Goal: Information Seeking & Learning: Learn about a topic

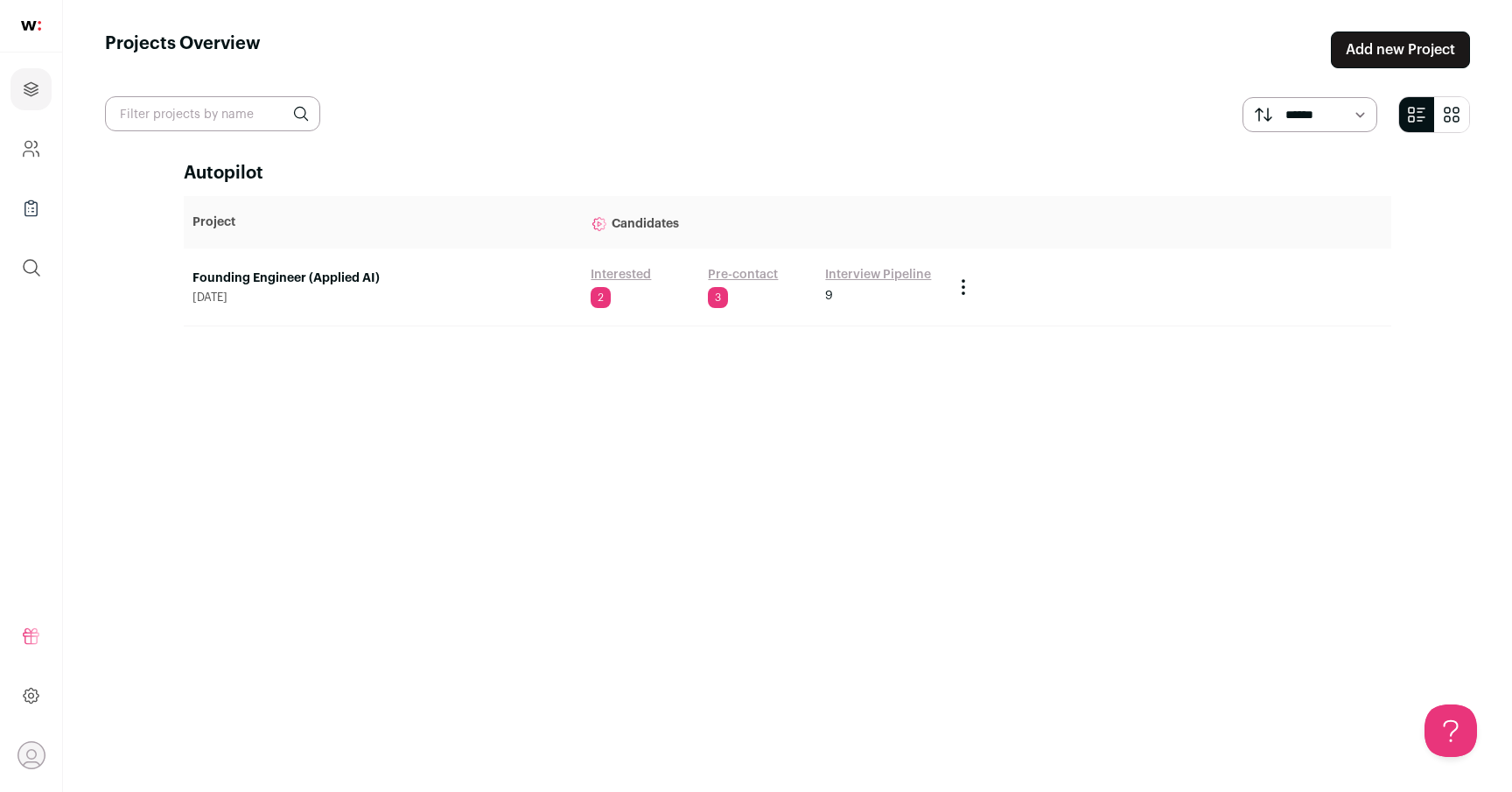
click at [320, 261] on td "Founding Engineer (Applied AI) June 23, 2025" at bounding box center [382, 287] width 398 height 78
click at [318, 267] on td "Founding Engineer (Applied AI) June 23, 2025" at bounding box center [382, 287] width 398 height 78
click at [318, 271] on link "Founding Engineer (Applied AI)" at bounding box center [383, 278] width 380 height 18
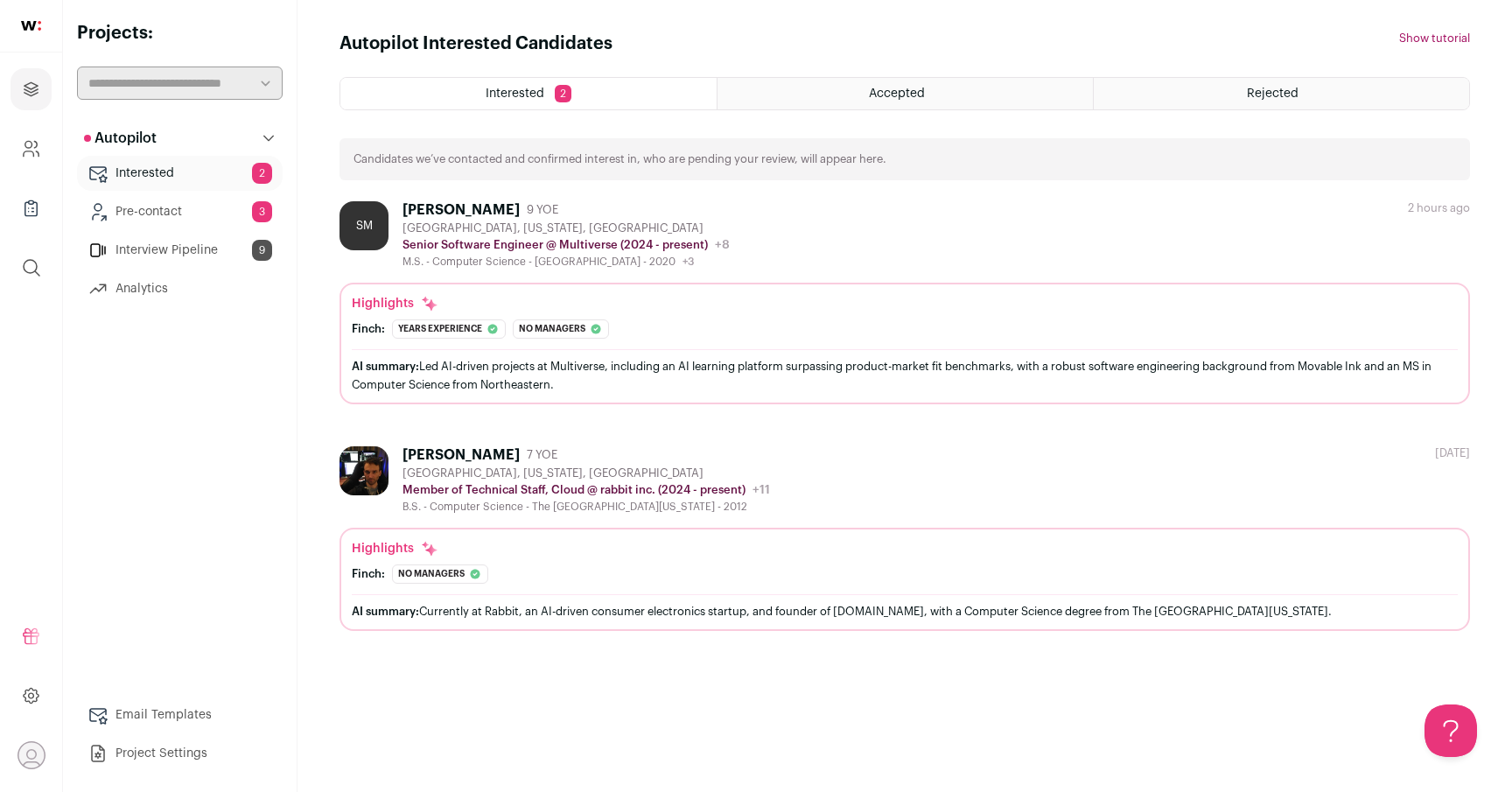
click at [755, 612] on div "AI summary: Currently at Rabbit, an AI-driven consumer electronics startup, and…" at bounding box center [905, 611] width 1106 height 18
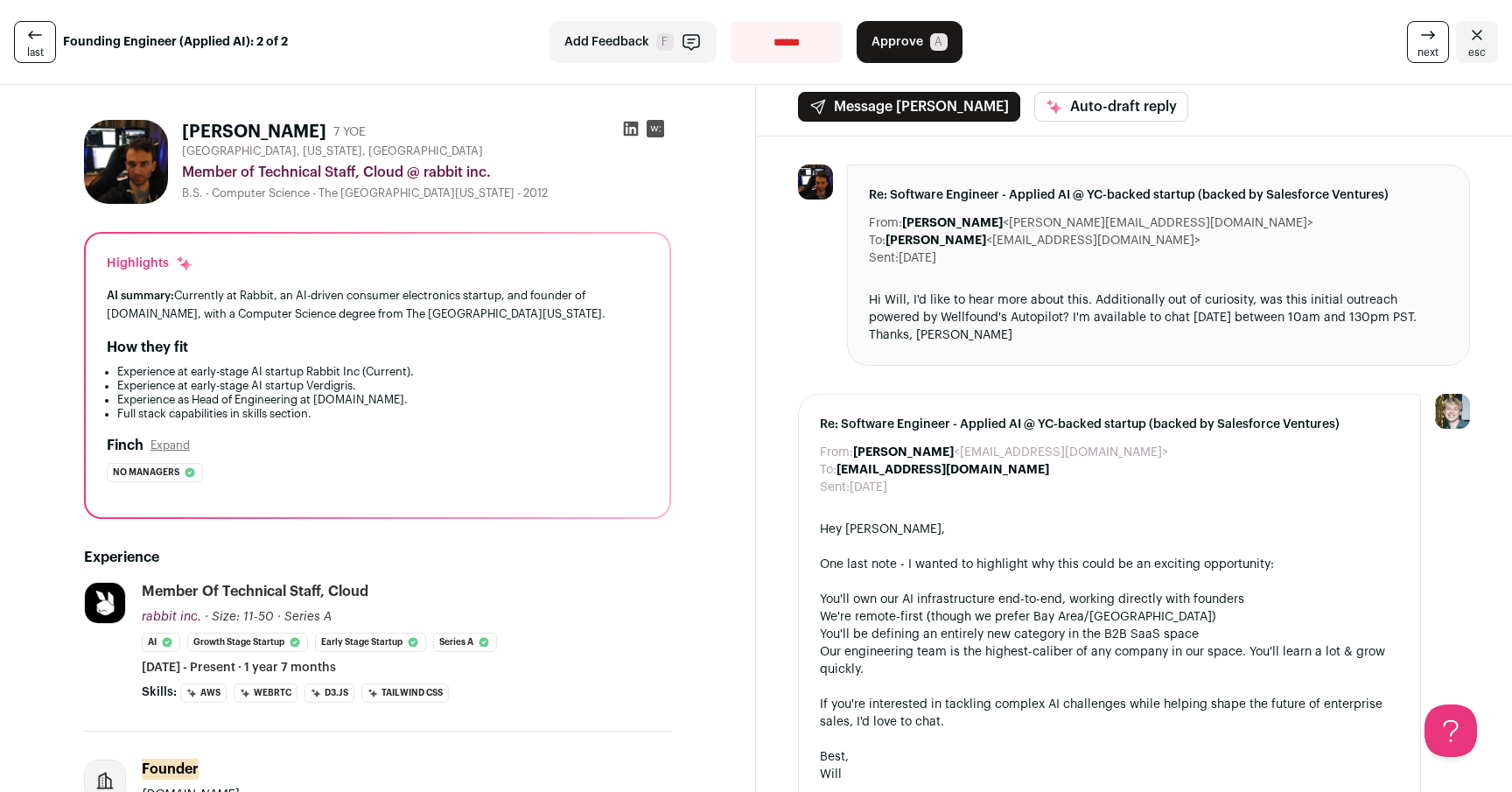
scroll to position [17, 0]
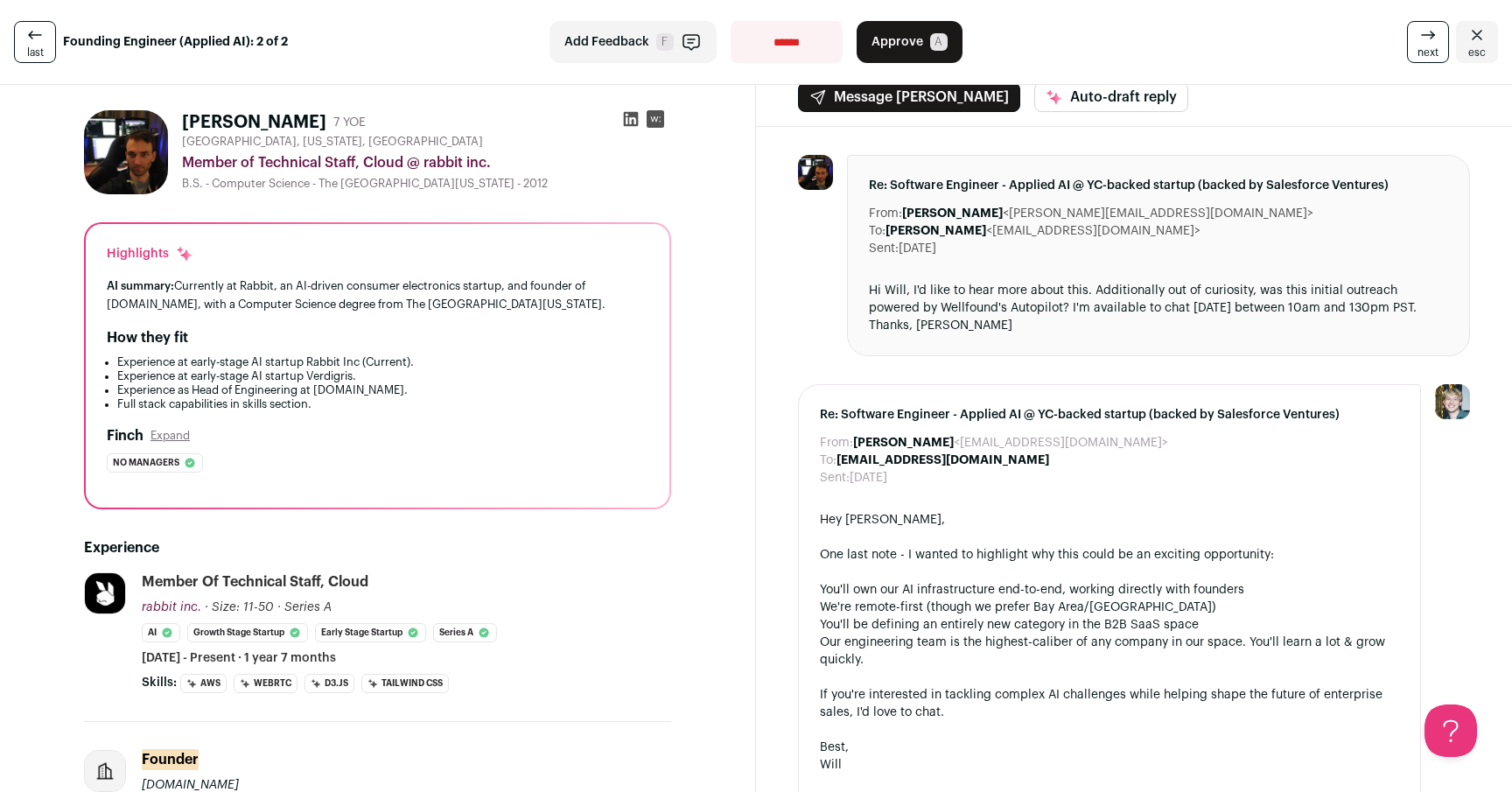
click at [627, 114] on icon at bounding box center [631, 119] width 15 height 15
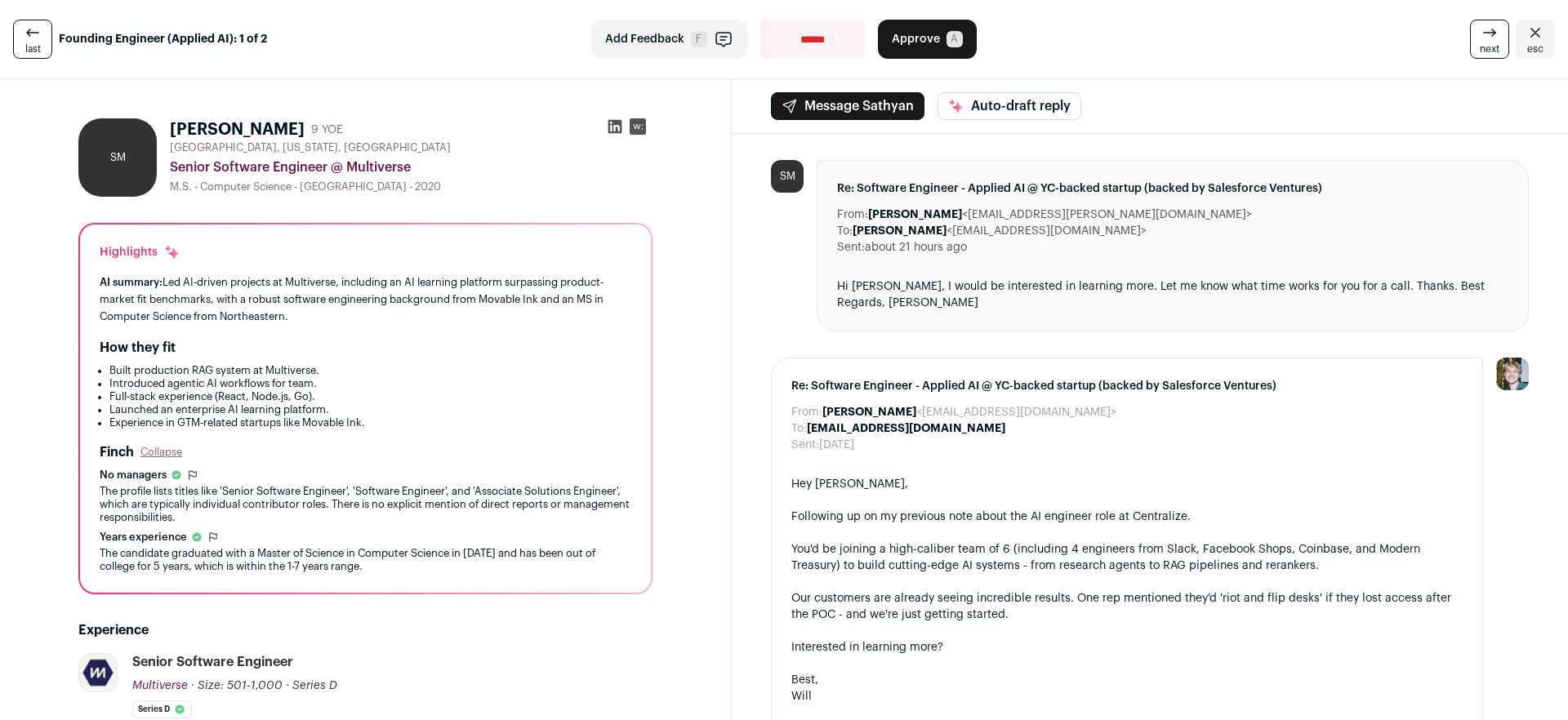
click at [31, 38] on icon at bounding box center [33, 33] width 20 height 20
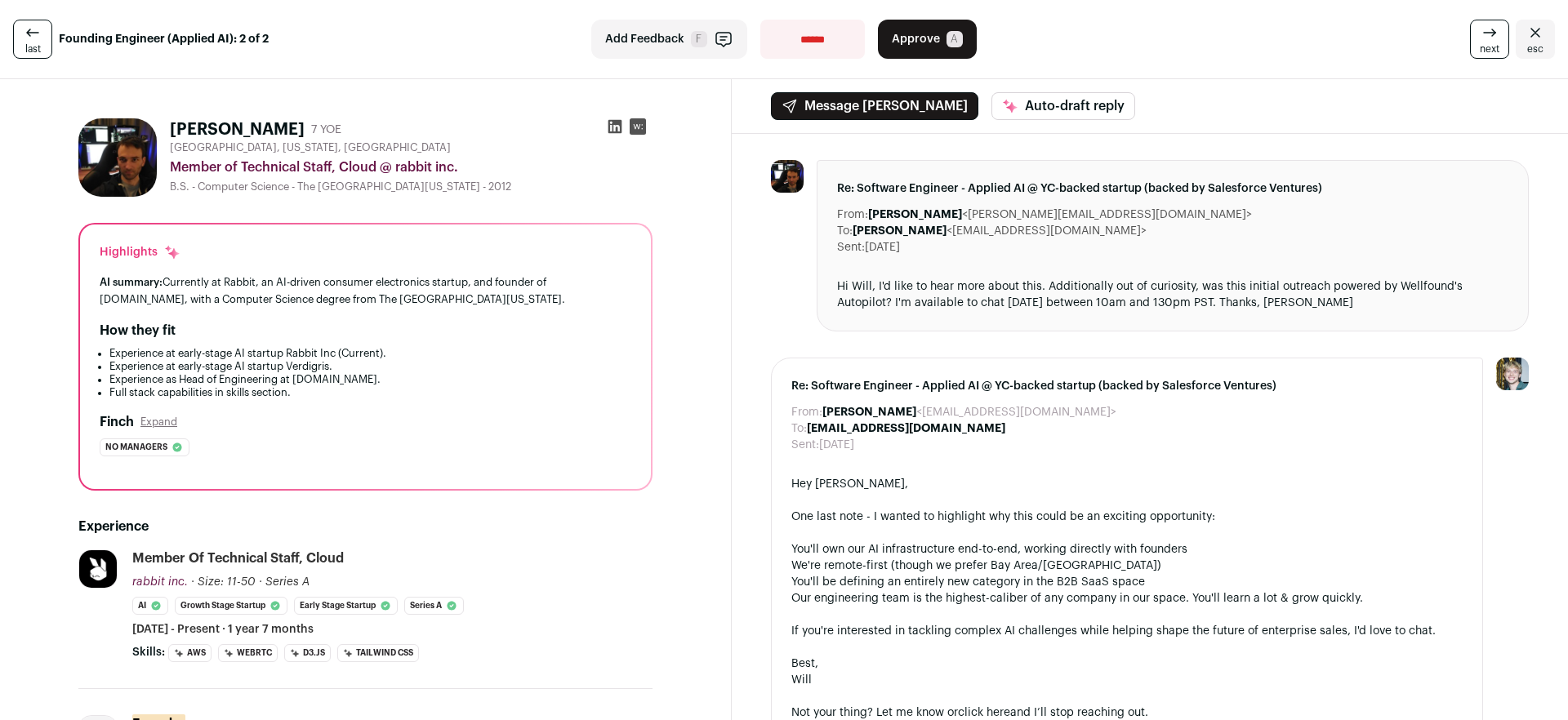
click at [32, 37] on icon at bounding box center [33, 33] width 20 height 20
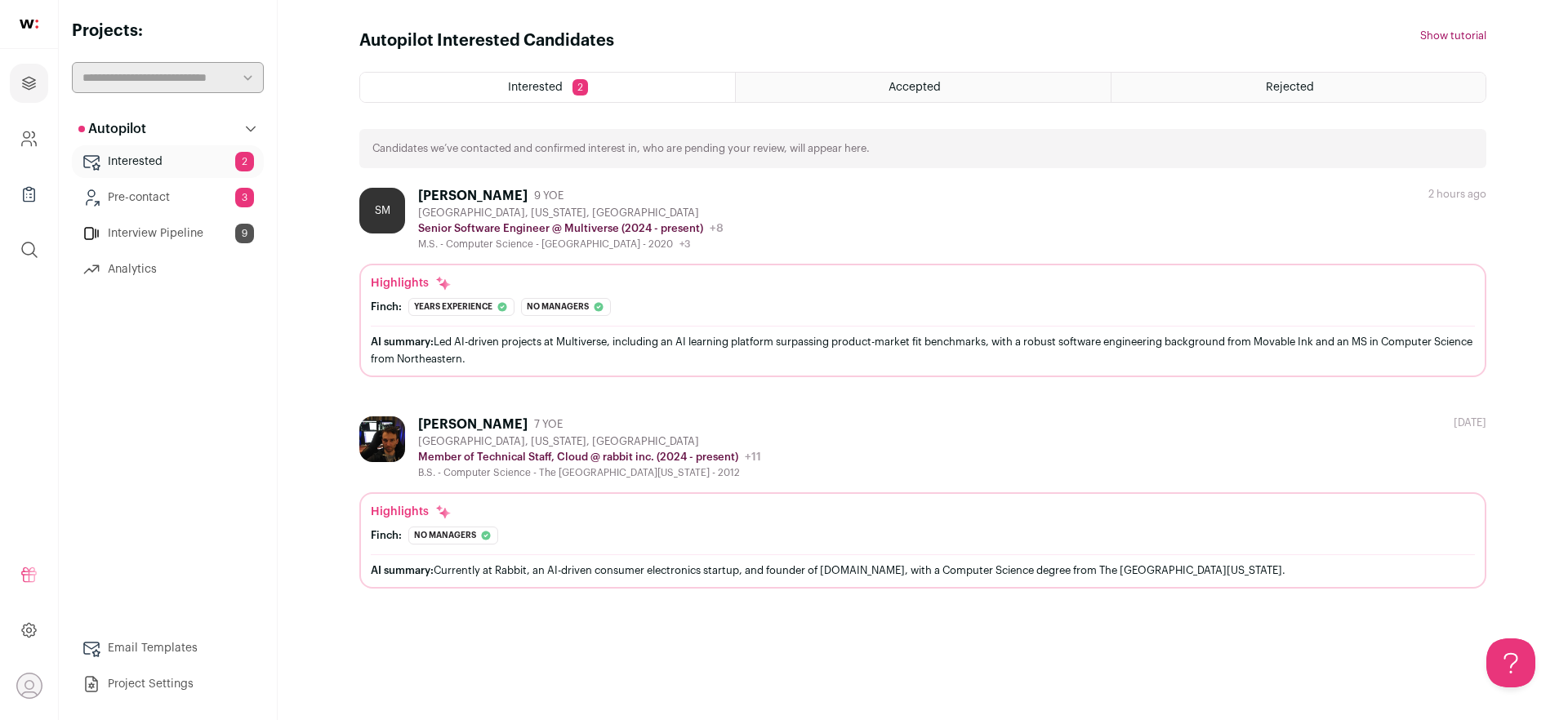
click at [941, 94] on div "Accepted" at bounding box center [923, 87] width 374 height 29
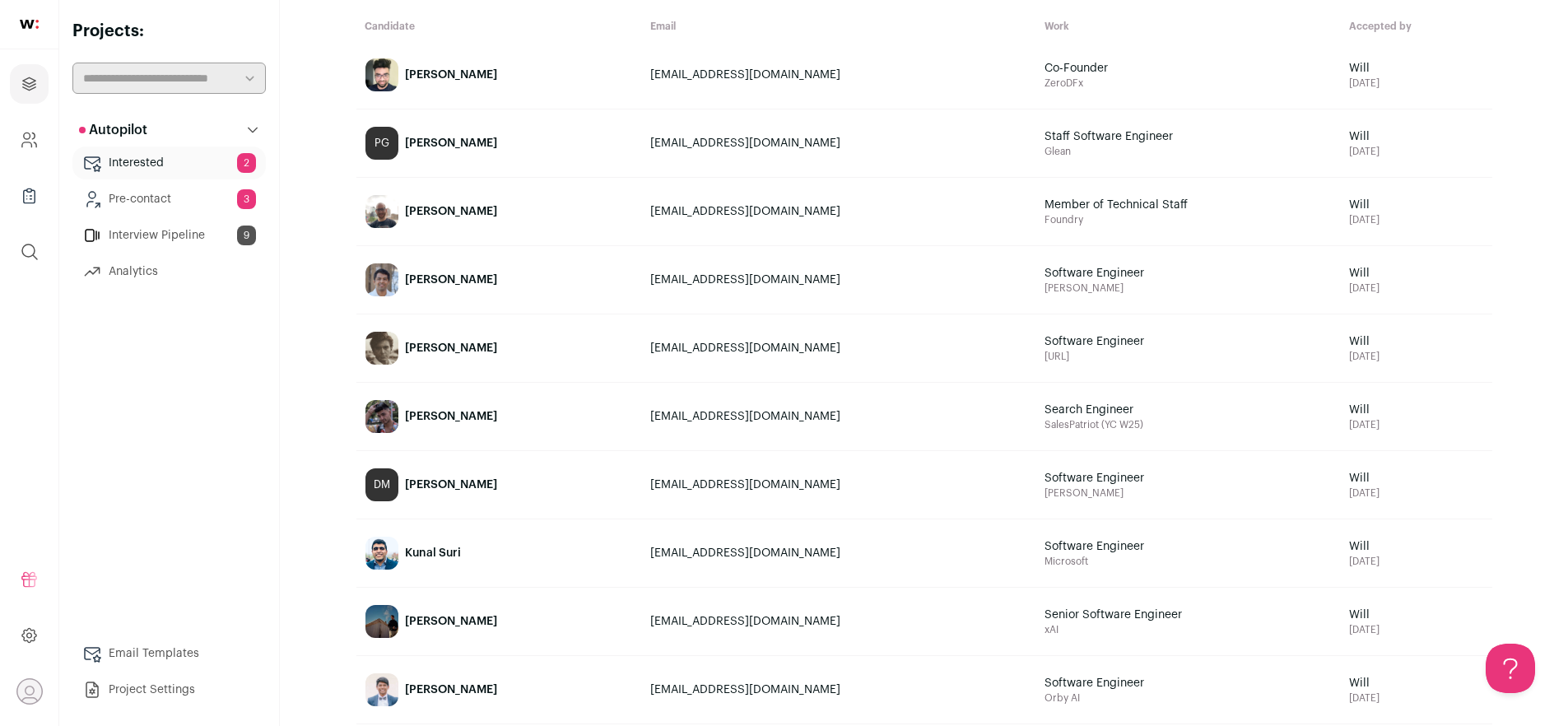
scroll to position [118, 0]
click at [444, 224] on link "[PERSON_NAME]" at bounding box center [499, 213] width 284 height 66
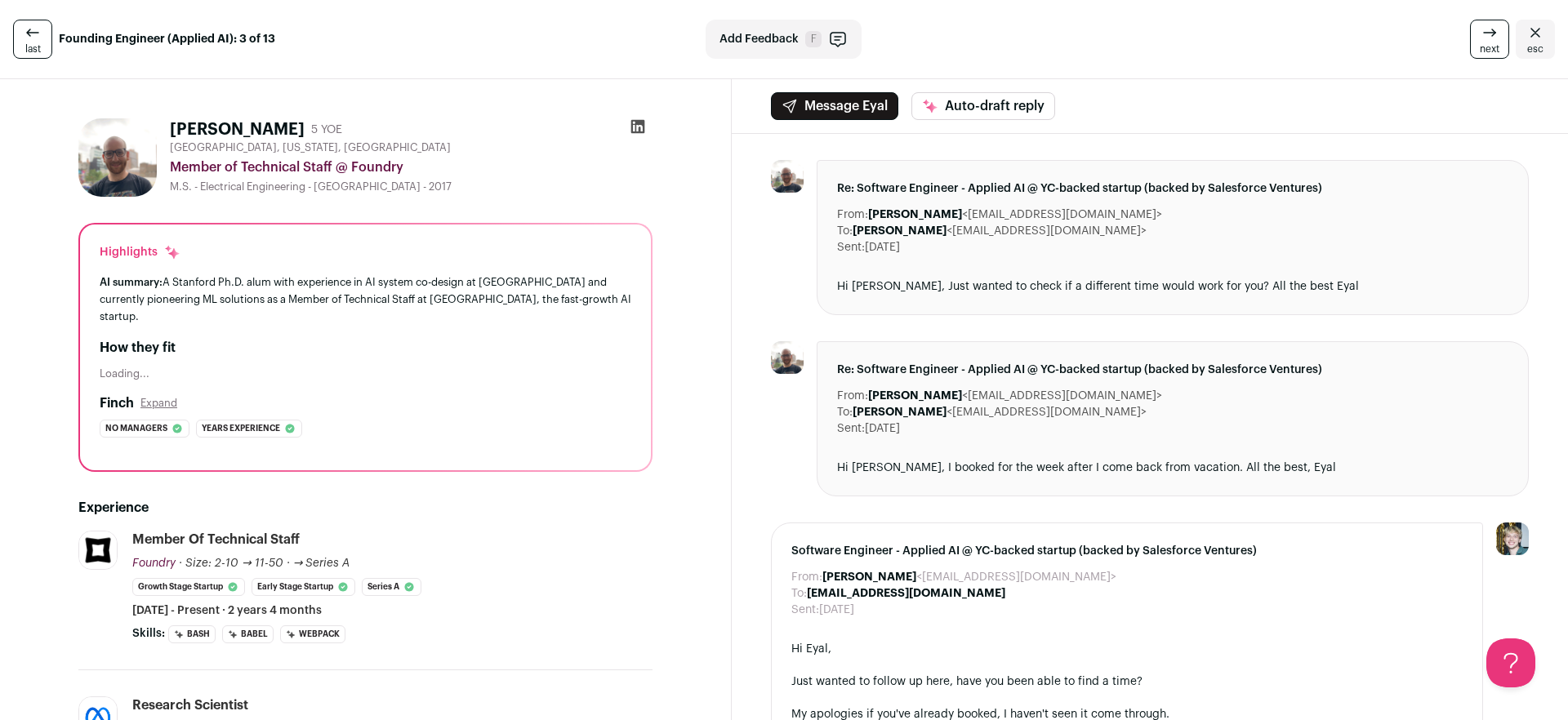
click at [433, 290] on div "AI summary: A Stanford Ph.D. alum with experience in AI system co-design at Met…" at bounding box center [365, 300] width 532 height 52
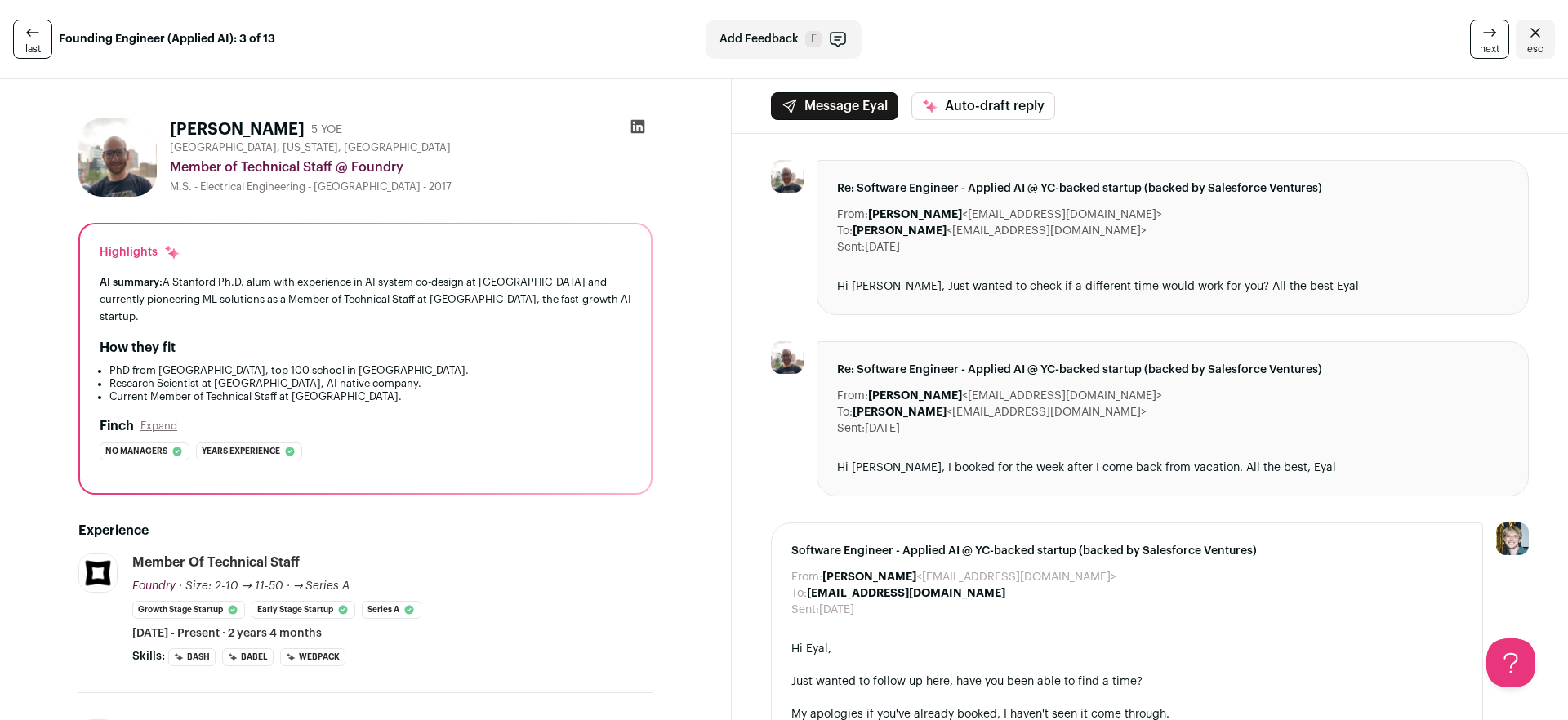
click at [638, 124] on icon at bounding box center [638, 127] width 14 height 14
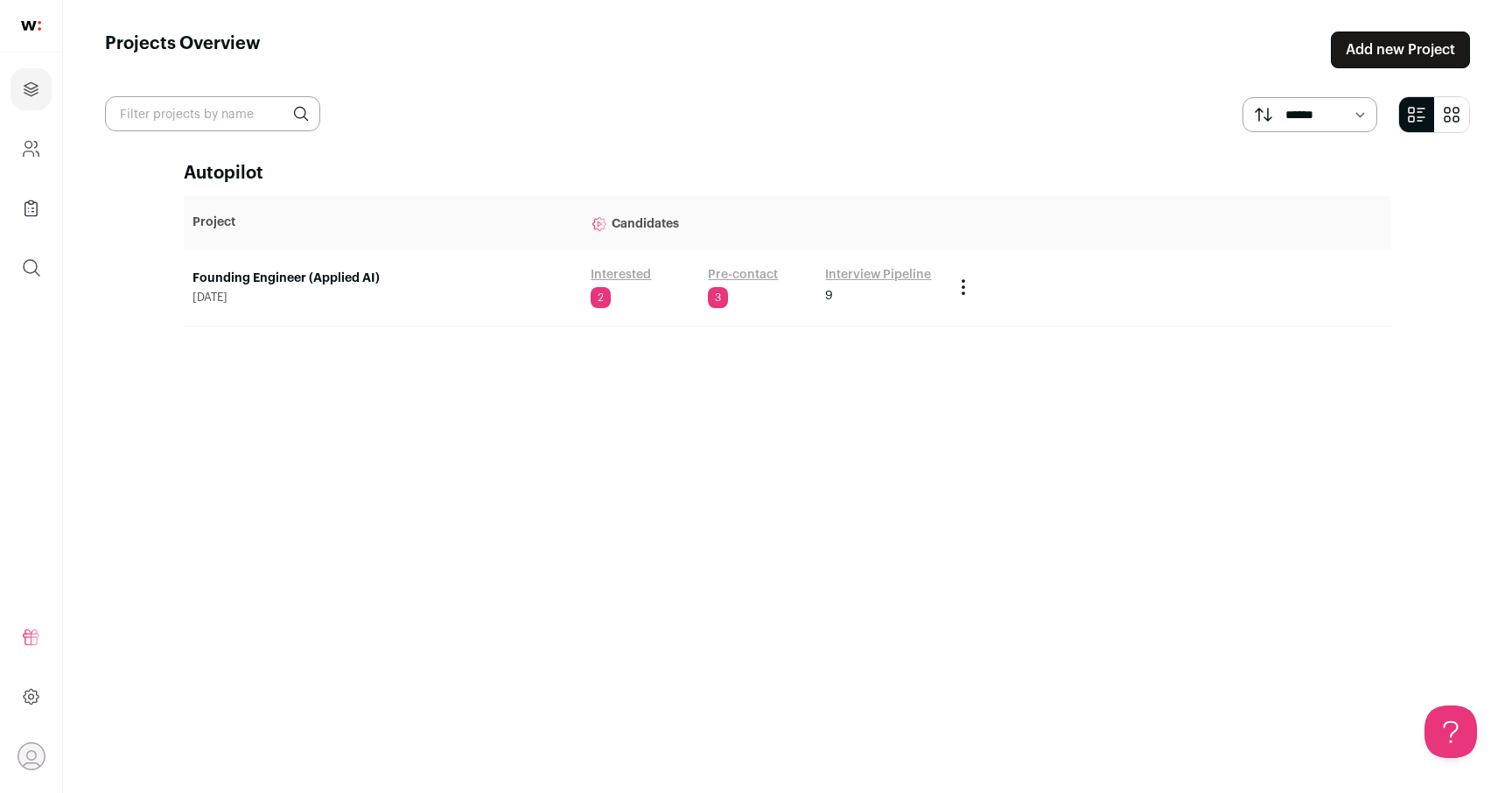
click at [854, 138] on main "Projects Overview Add new Project ****** ******* Autopilot Project Candidates F…" at bounding box center [787, 396] width 1449 height 793
click at [362, 291] on span "June 23, 2025" at bounding box center [383, 297] width 380 height 14
click at [365, 275] on link "Founding Engineer (Applied AI)" at bounding box center [383, 278] width 380 height 18
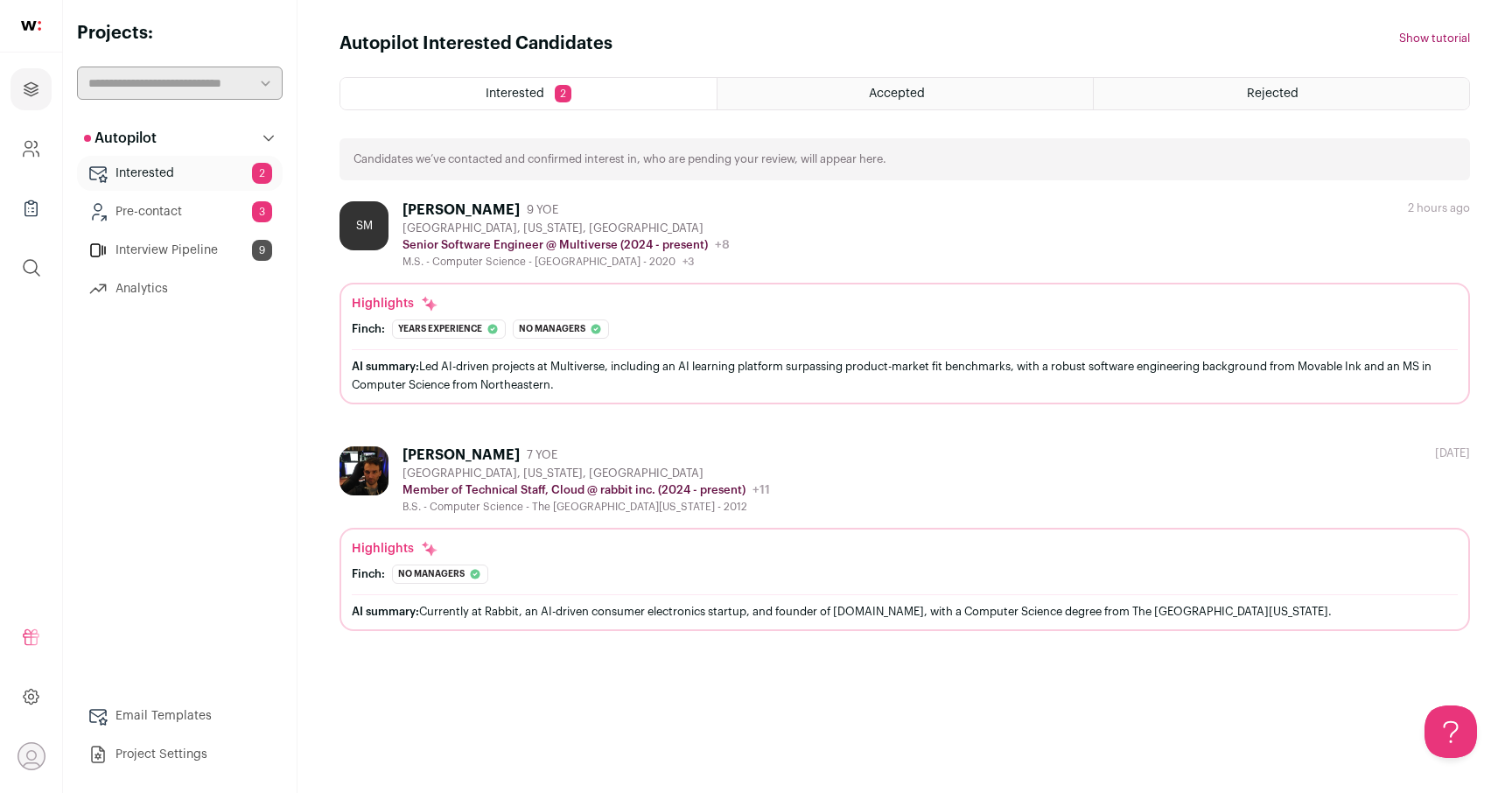
click at [930, 84] on div "Accepted" at bounding box center [905, 93] width 376 height 31
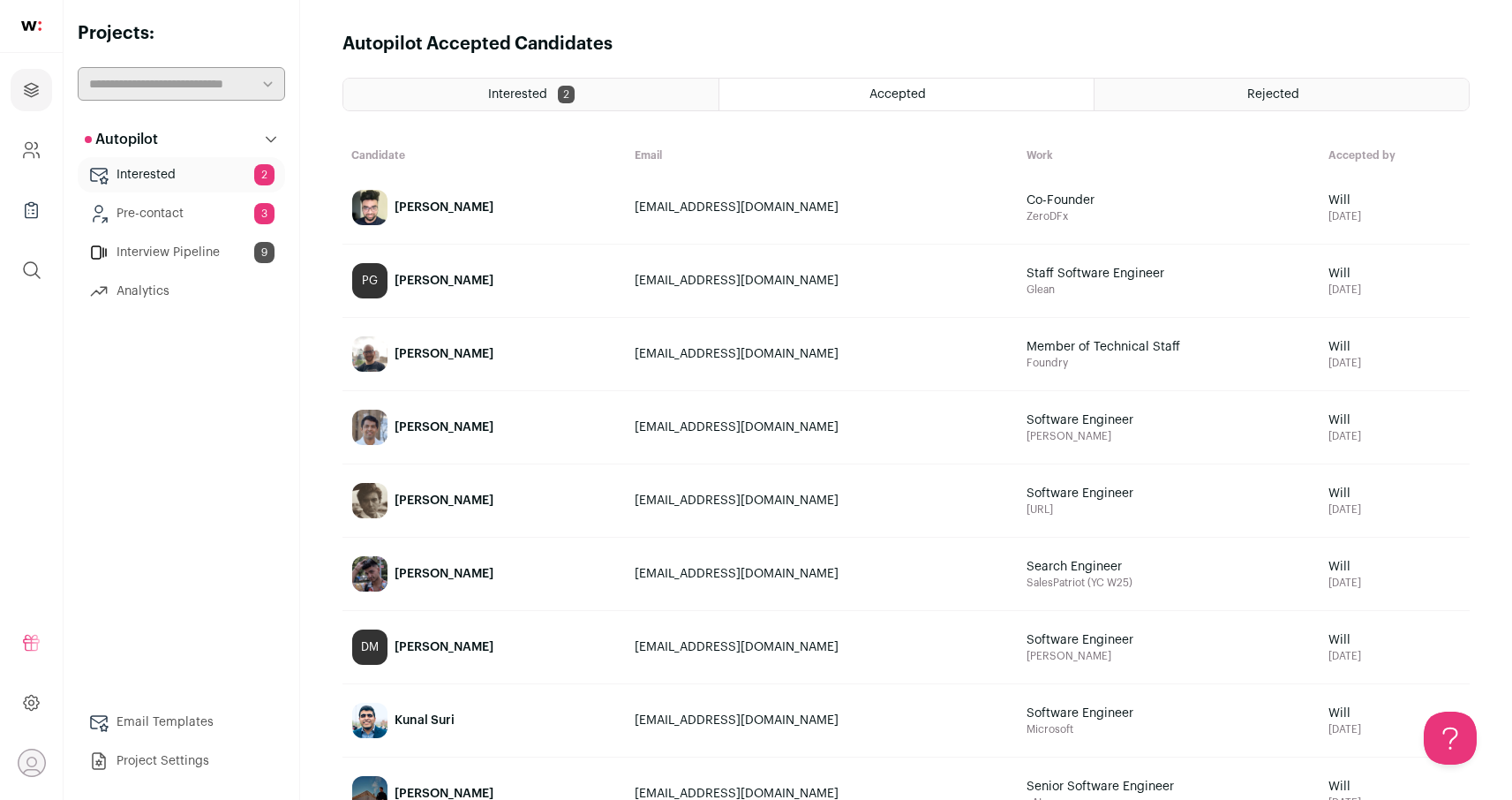
click at [427, 359] on div "Eyal Cidon" at bounding box center [444, 354] width 99 height 18
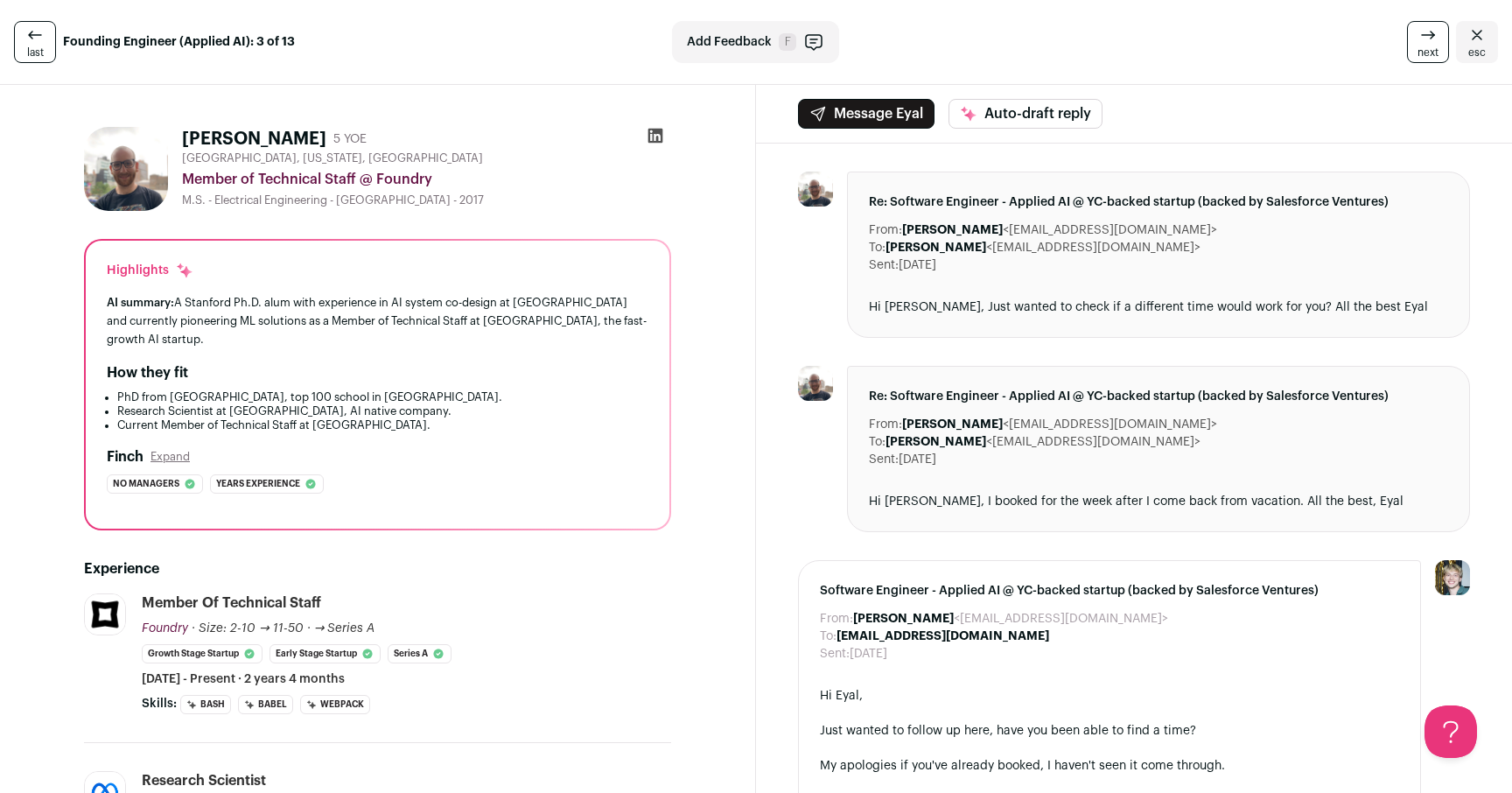
scroll to position [4, 0]
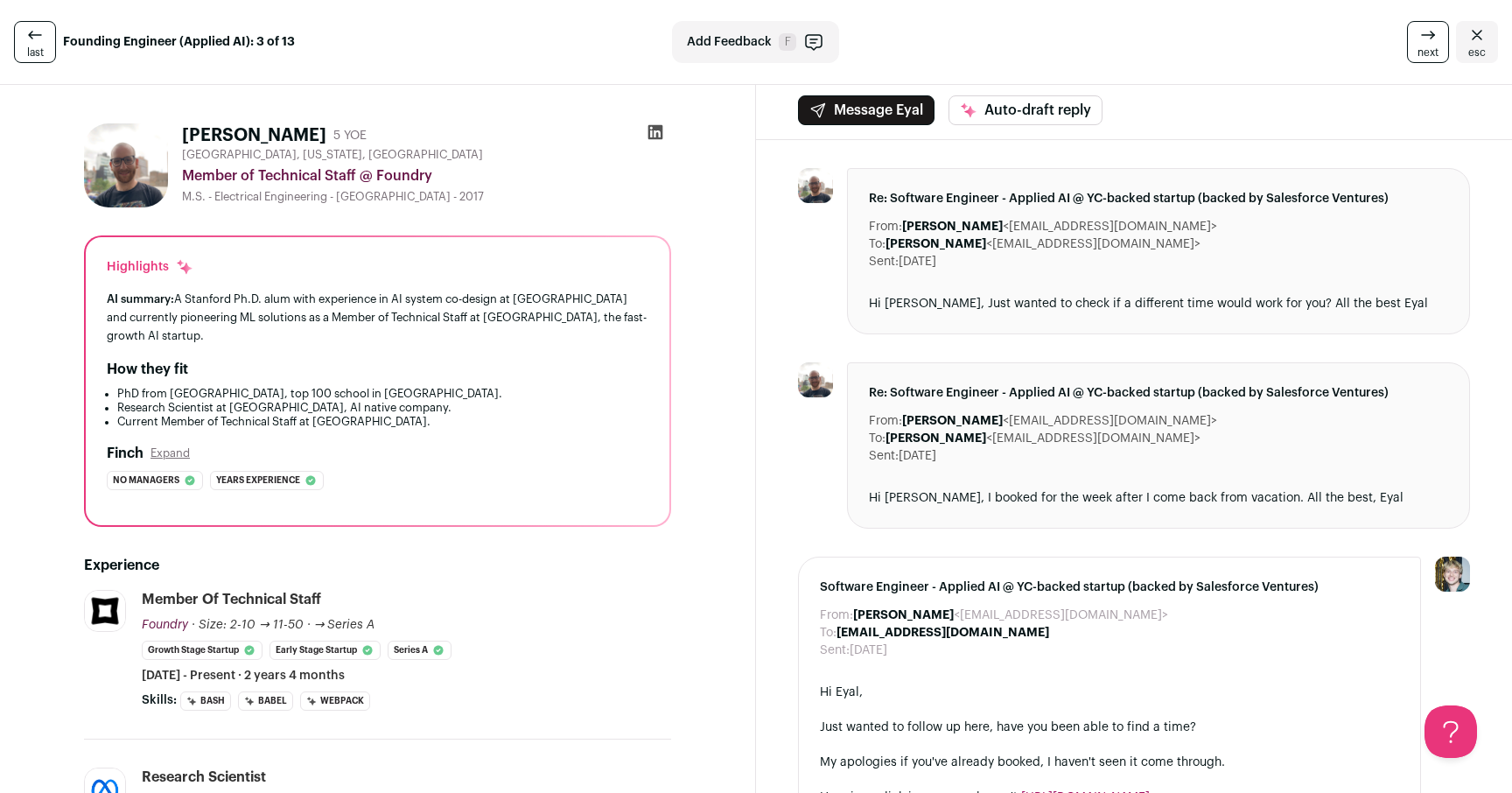
click at [513, 471] on div "No managers The profile does not indicate any management experience. All roles …" at bounding box center [378, 480] width 542 height 19
click at [532, 443] on div "Finch Expand" at bounding box center [378, 453] width 542 height 21
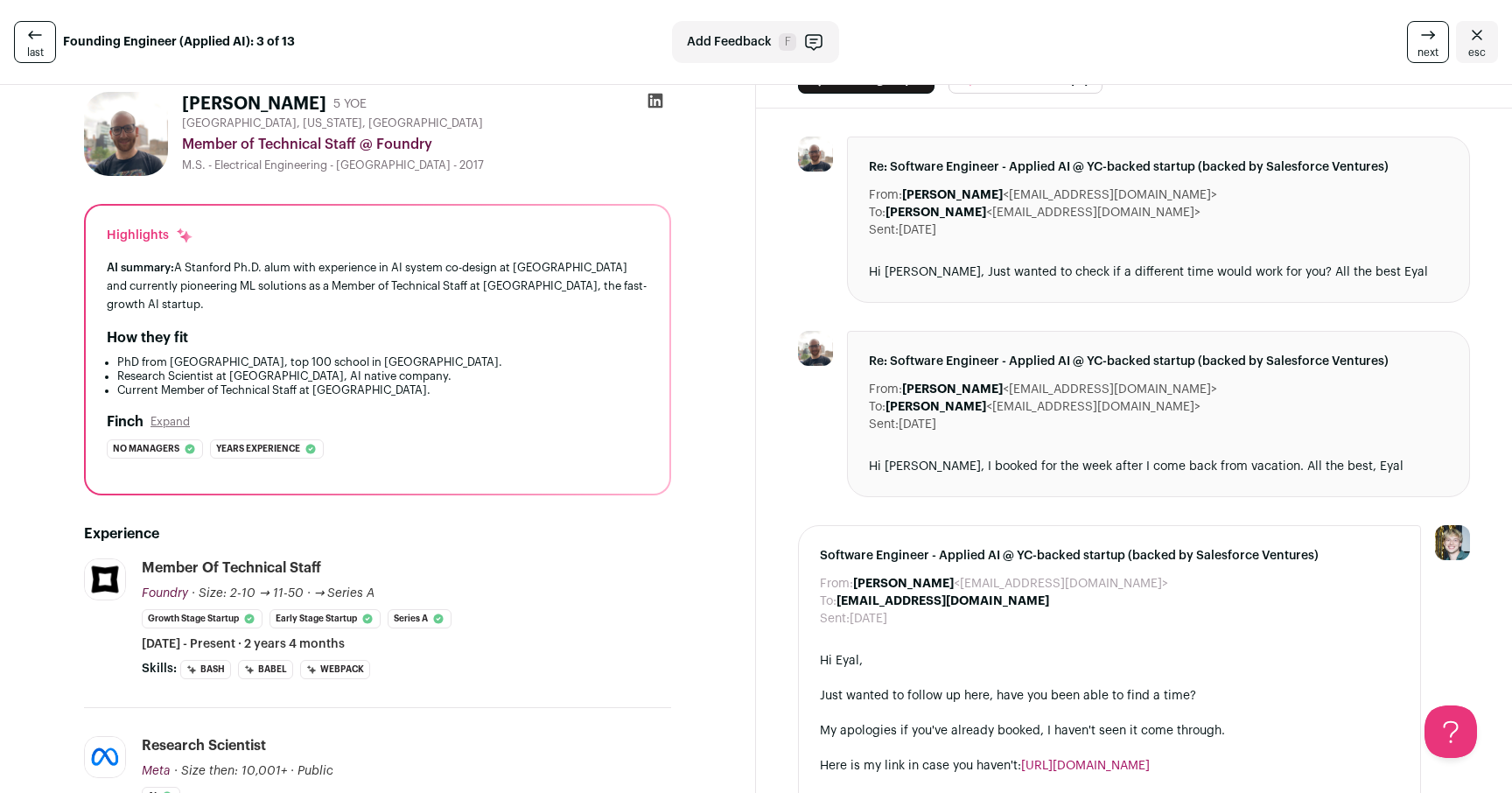
scroll to position [38, 0]
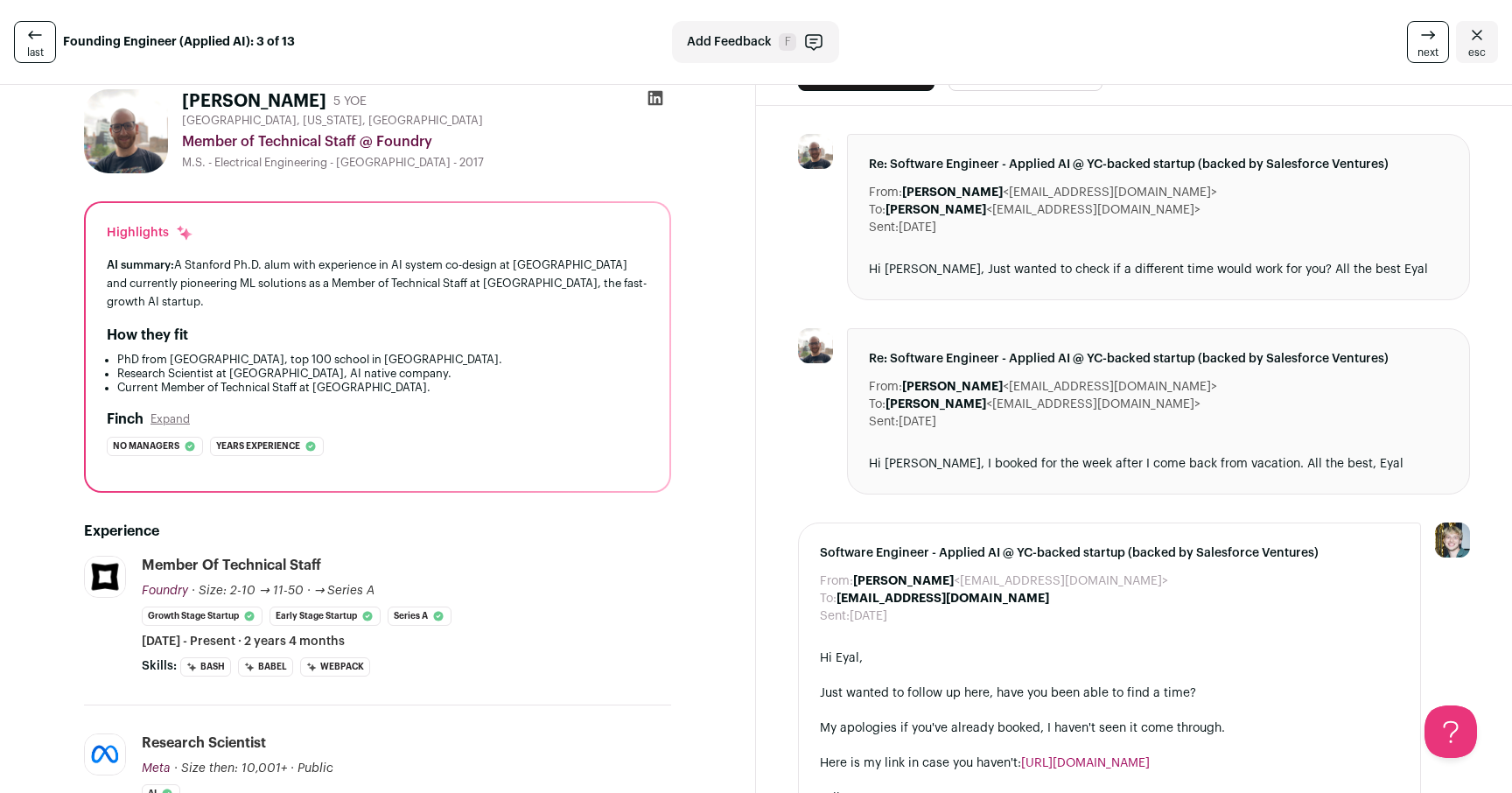
click at [649, 101] on icon at bounding box center [655, 98] width 18 height 18
click at [633, 330] on div "How they fit PhD from Stanford, top 100 school in US. Research Scientist at Met…" at bounding box center [378, 360] width 542 height 70
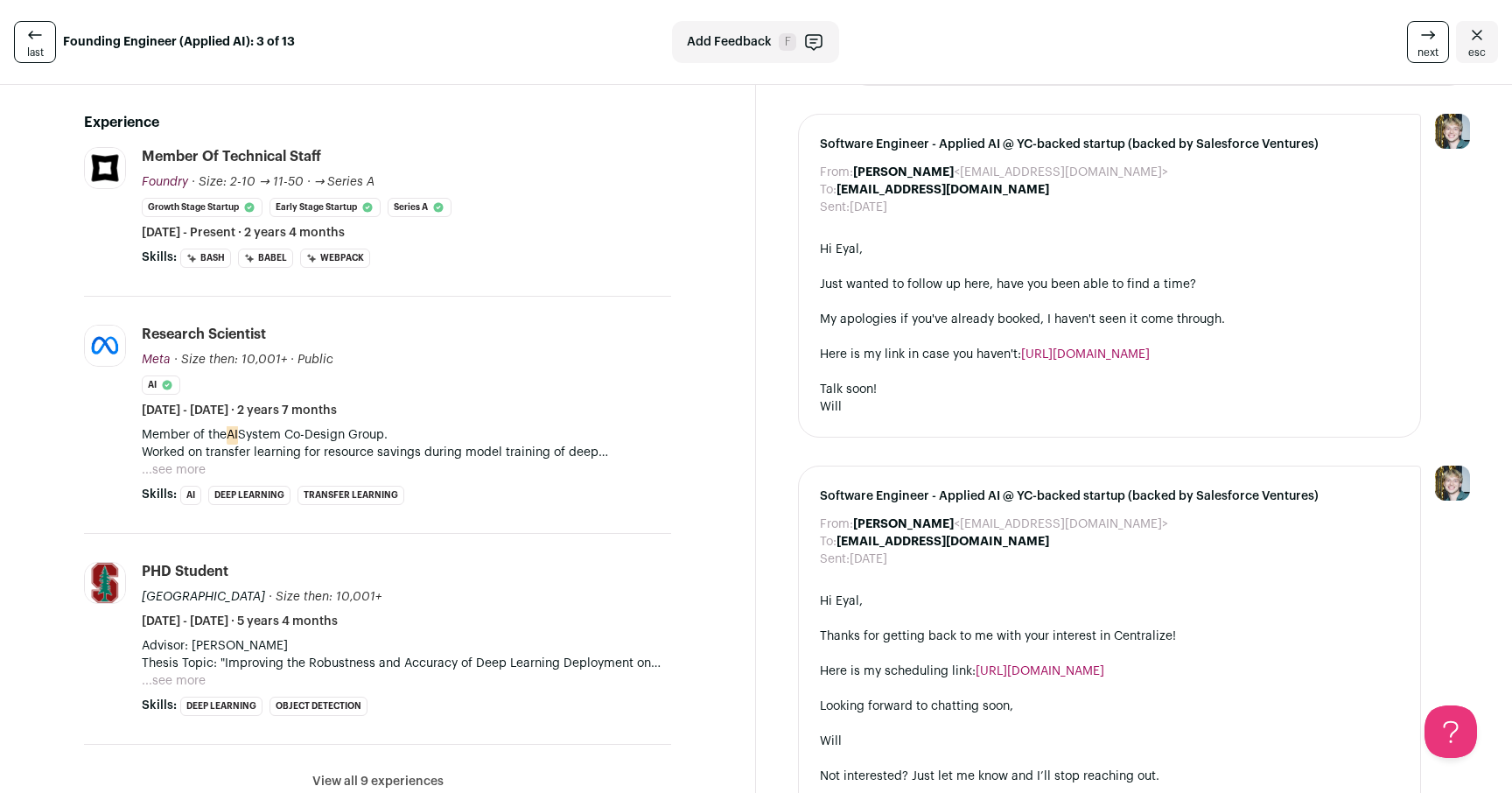
scroll to position [467, 0]
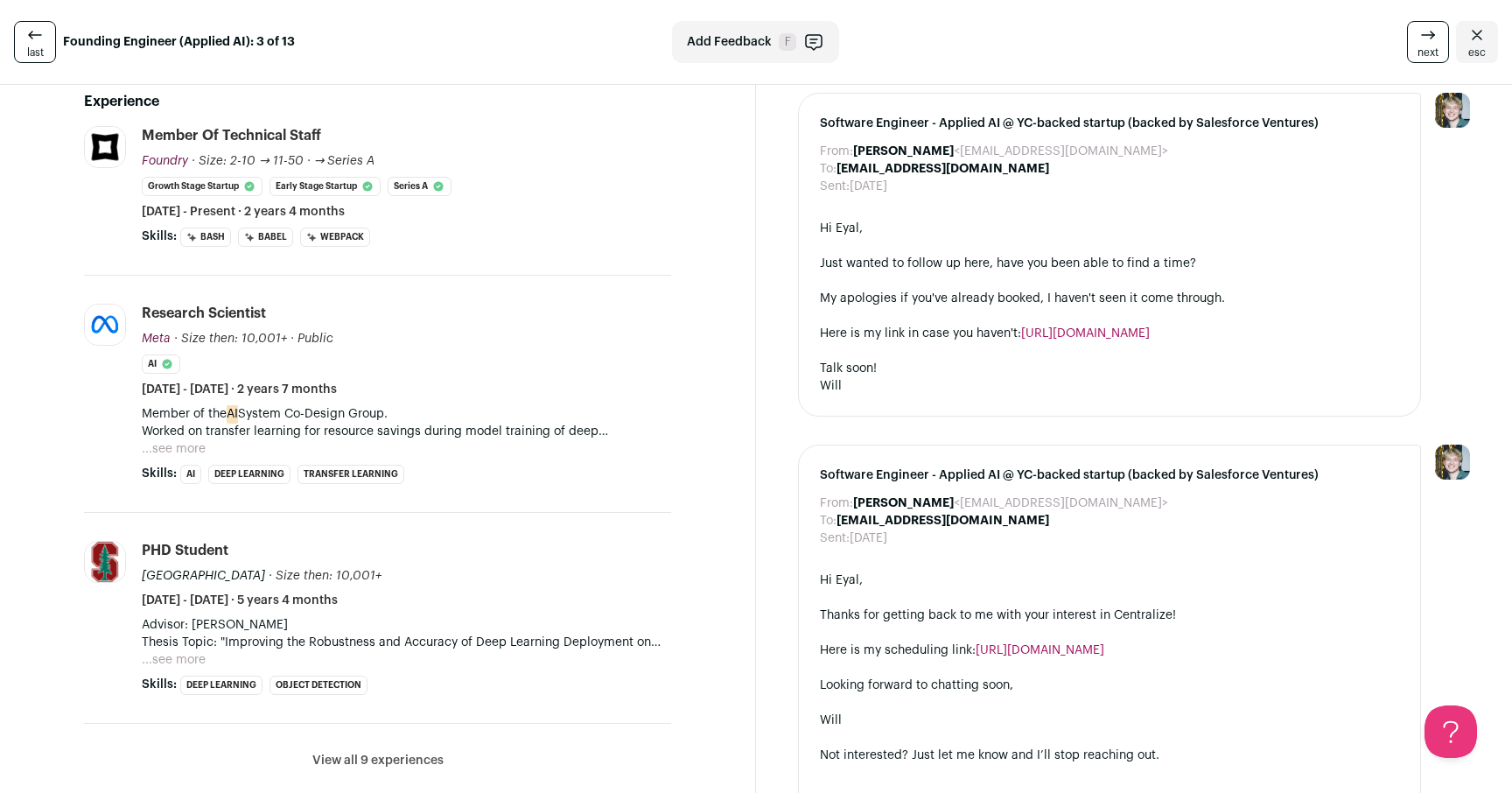
click at [414, 622] on p "Advisor: Prof. Sachin Katti Thesis Topic: "Improving the Robustness and Accurac…" at bounding box center [407, 634] width 530 height 35
click at [198, 651] on button "...see more" at bounding box center [174, 659] width 64 height 18
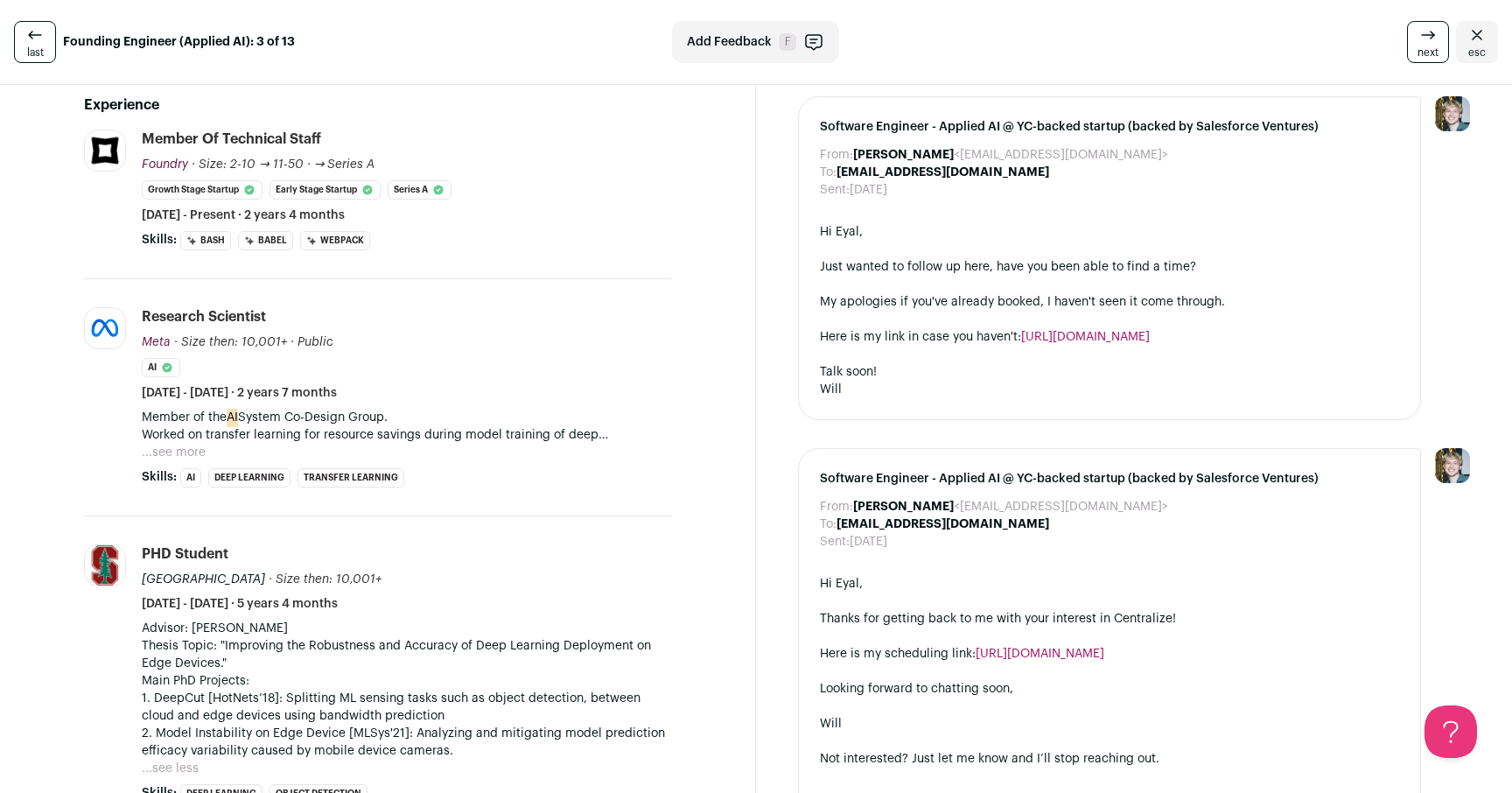
click at [570, 699] on p "Advisor: Prof. Sachin Katti Thesis Topic: "Improving the Robustness and Accurac…" at bounding box center [407, 690] width 530 height 140
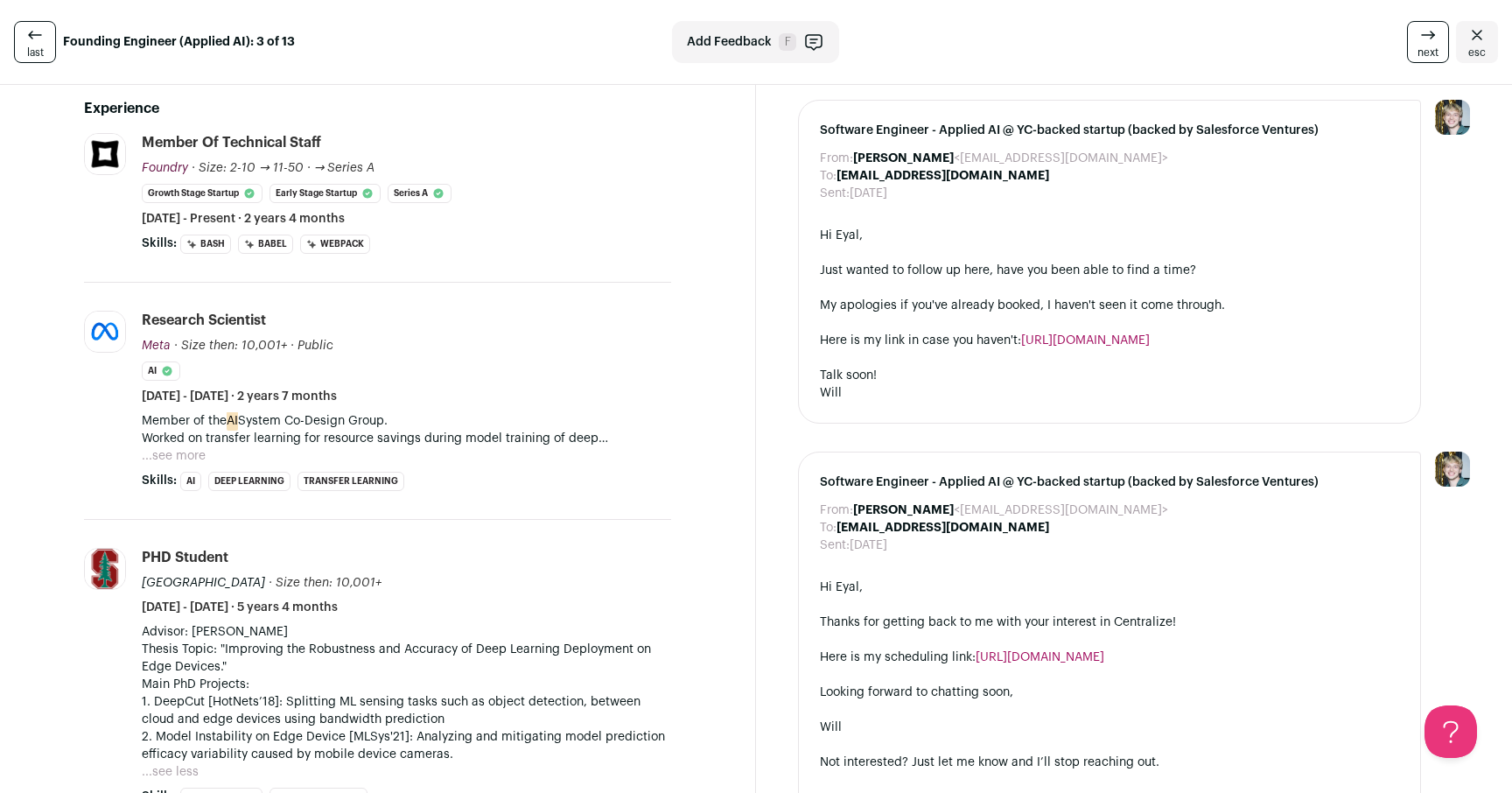
click at [571, 698] on p "Advisor: Prof. Sachin Katti Thesis Topic: "Improving the Robustness and Accurac…" at bounding box center [407, 693] width 530 height 140
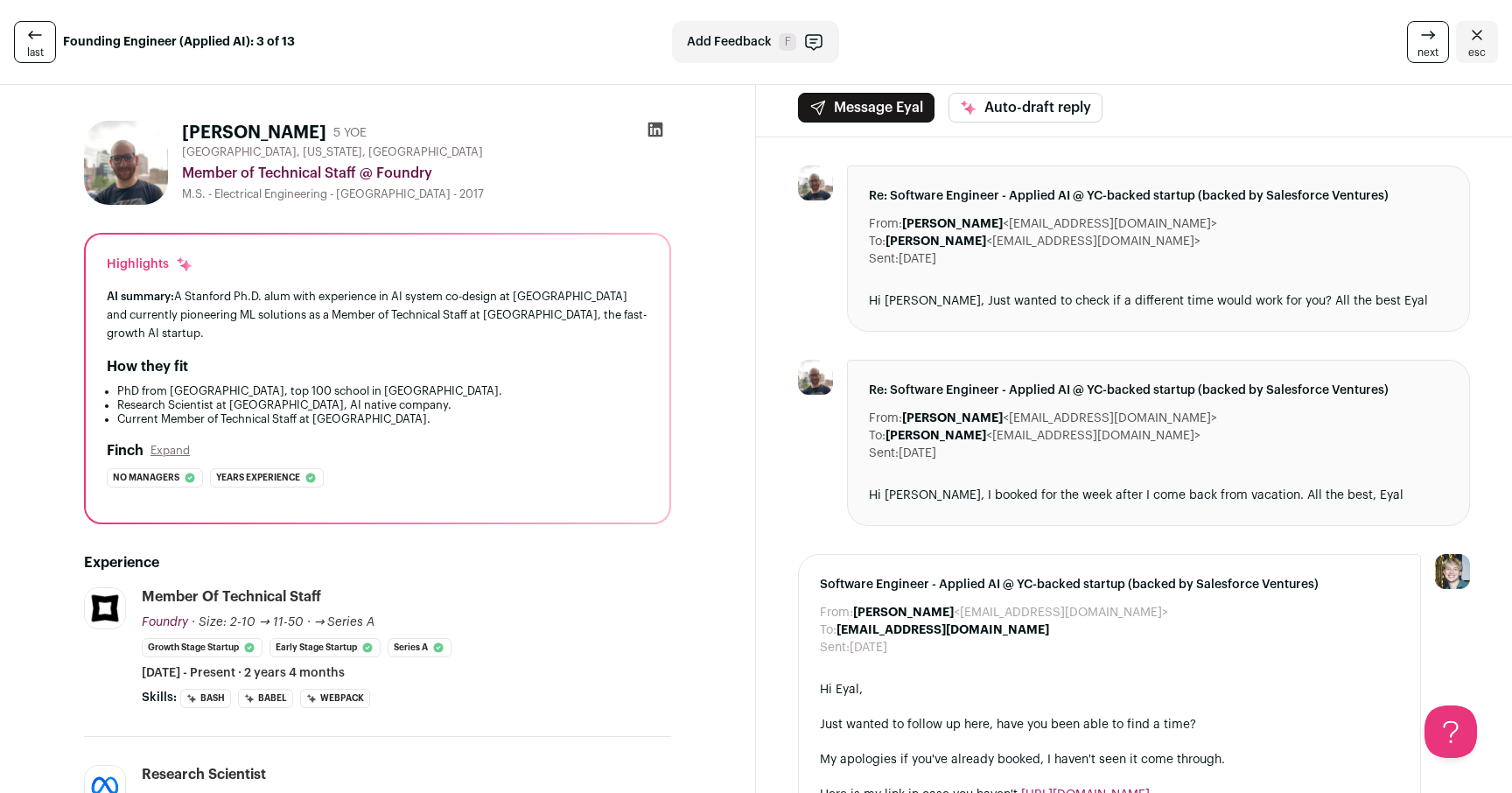
scroll to position [26, 0]
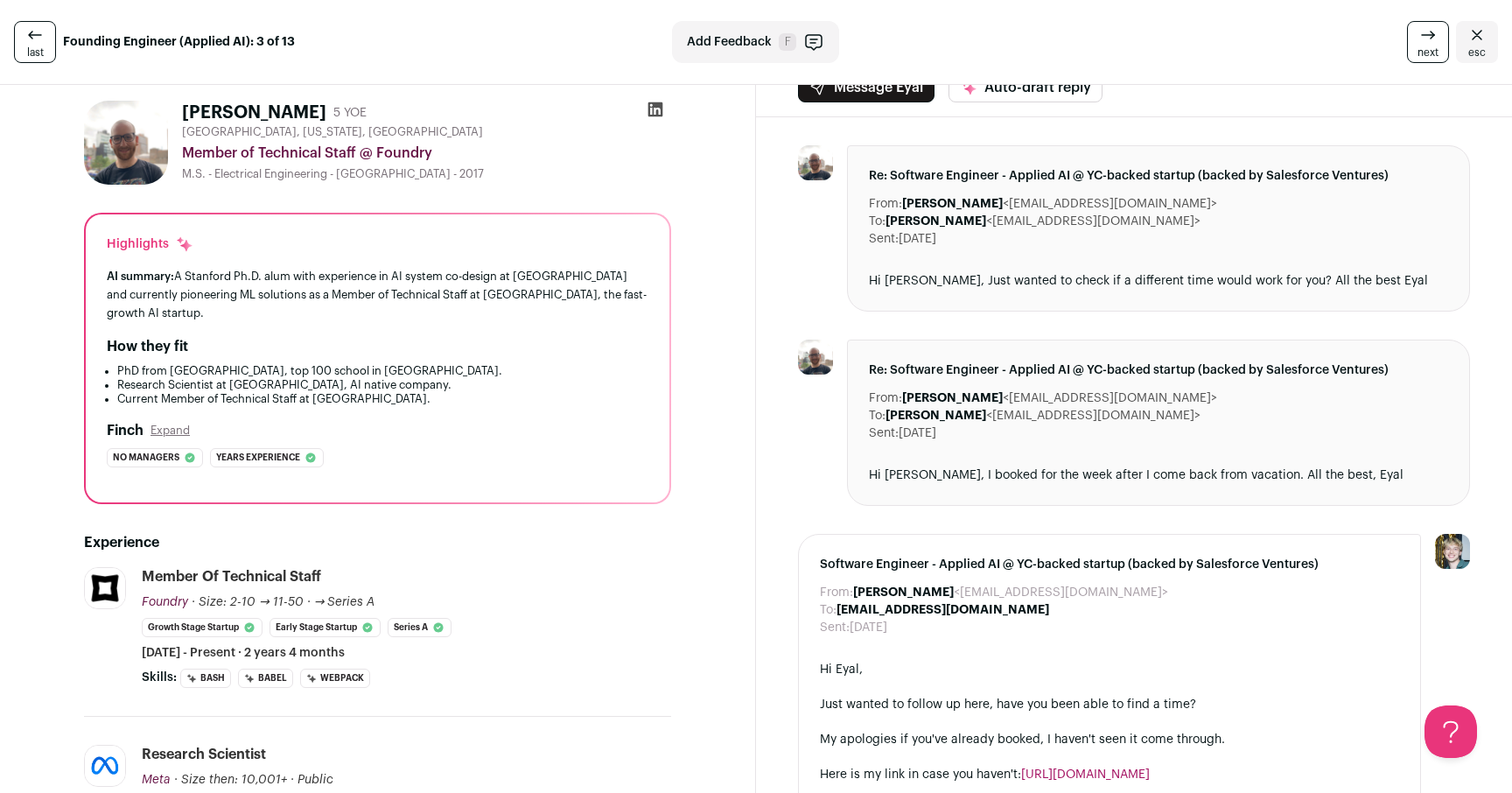
click at [511, 336] on div "How they fit" at bounding box center [378, 346] width 542 height 21
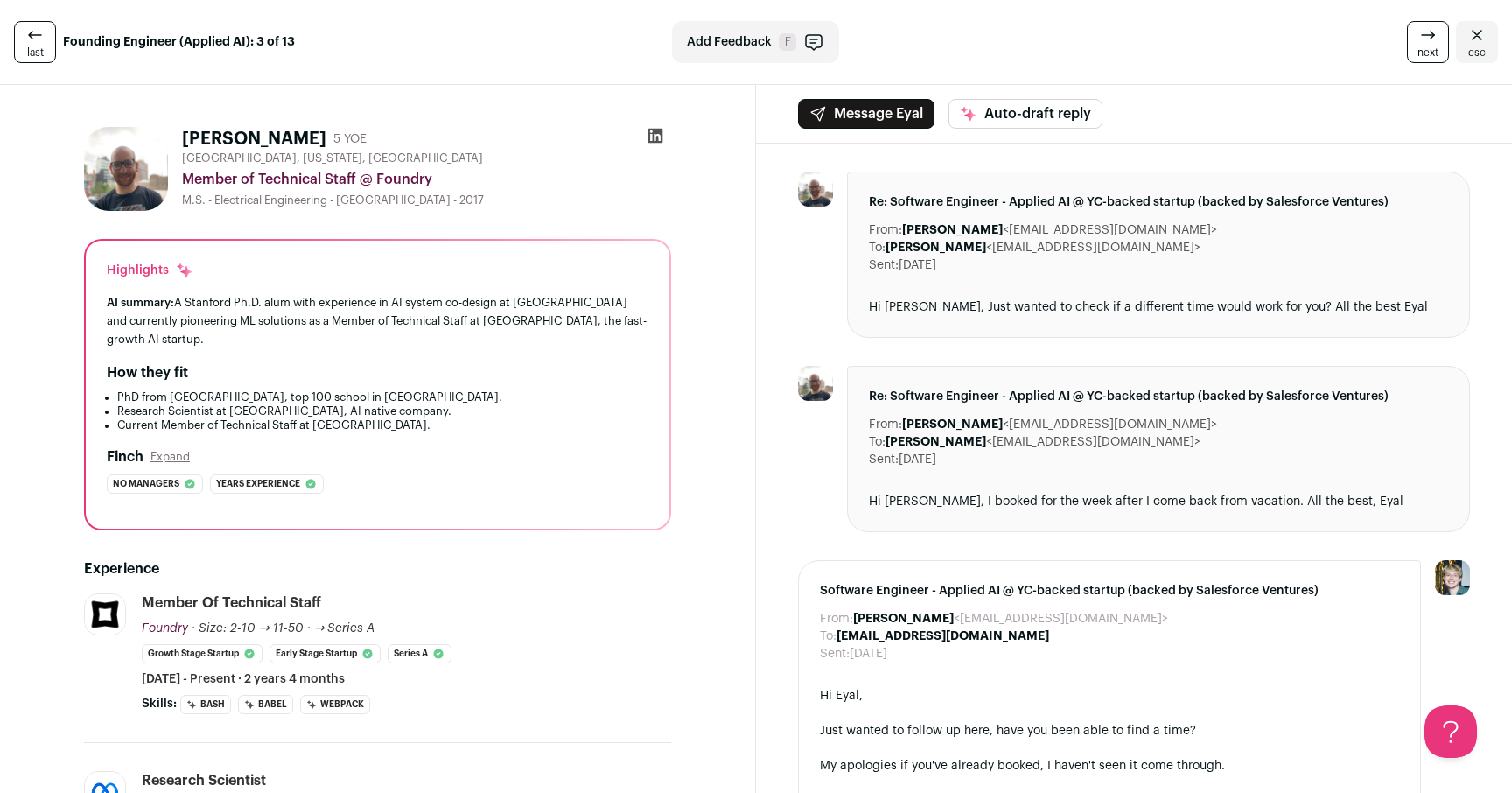
scroll to position [0, 0]
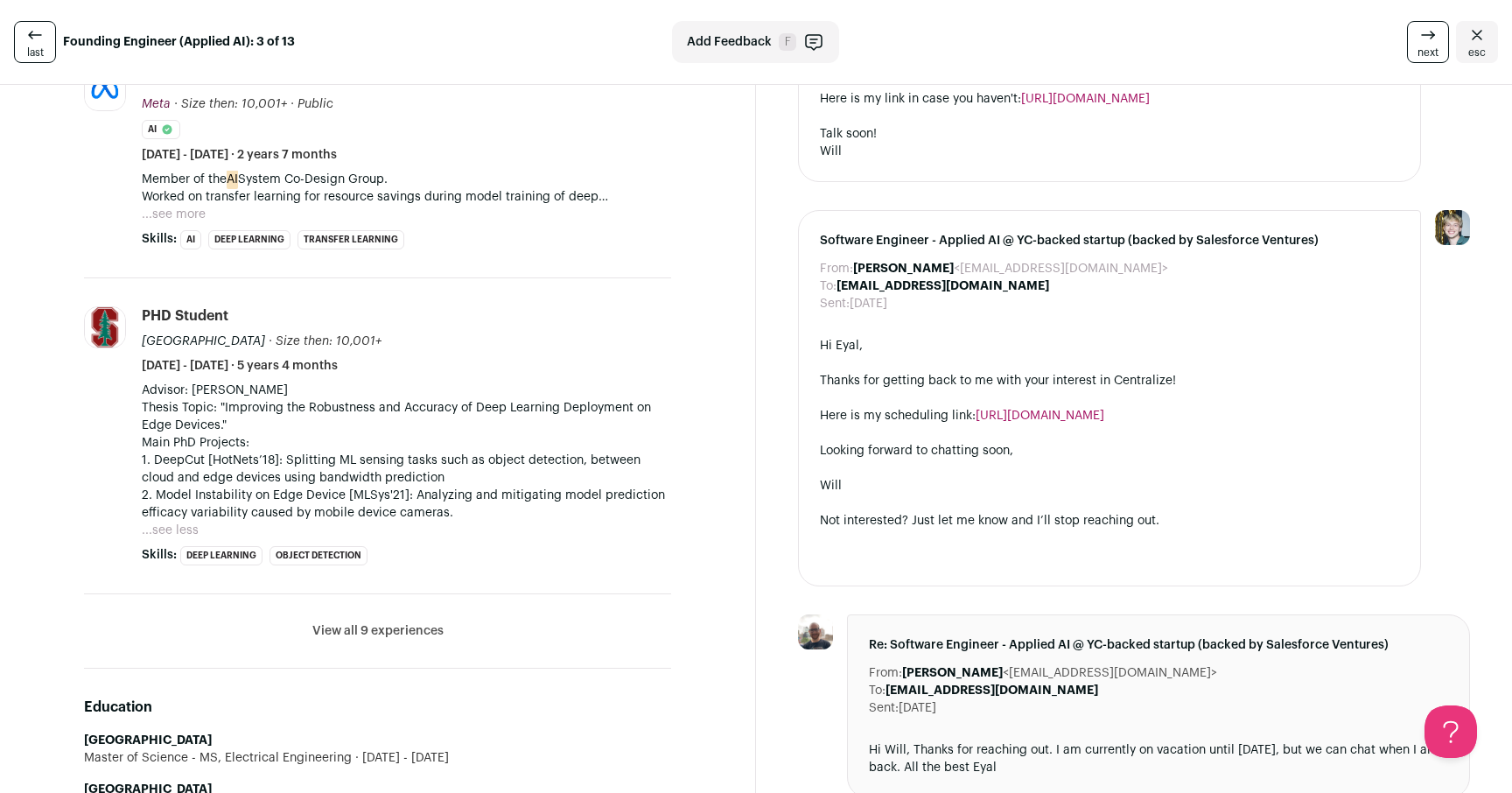
scroll to position [696, 0]
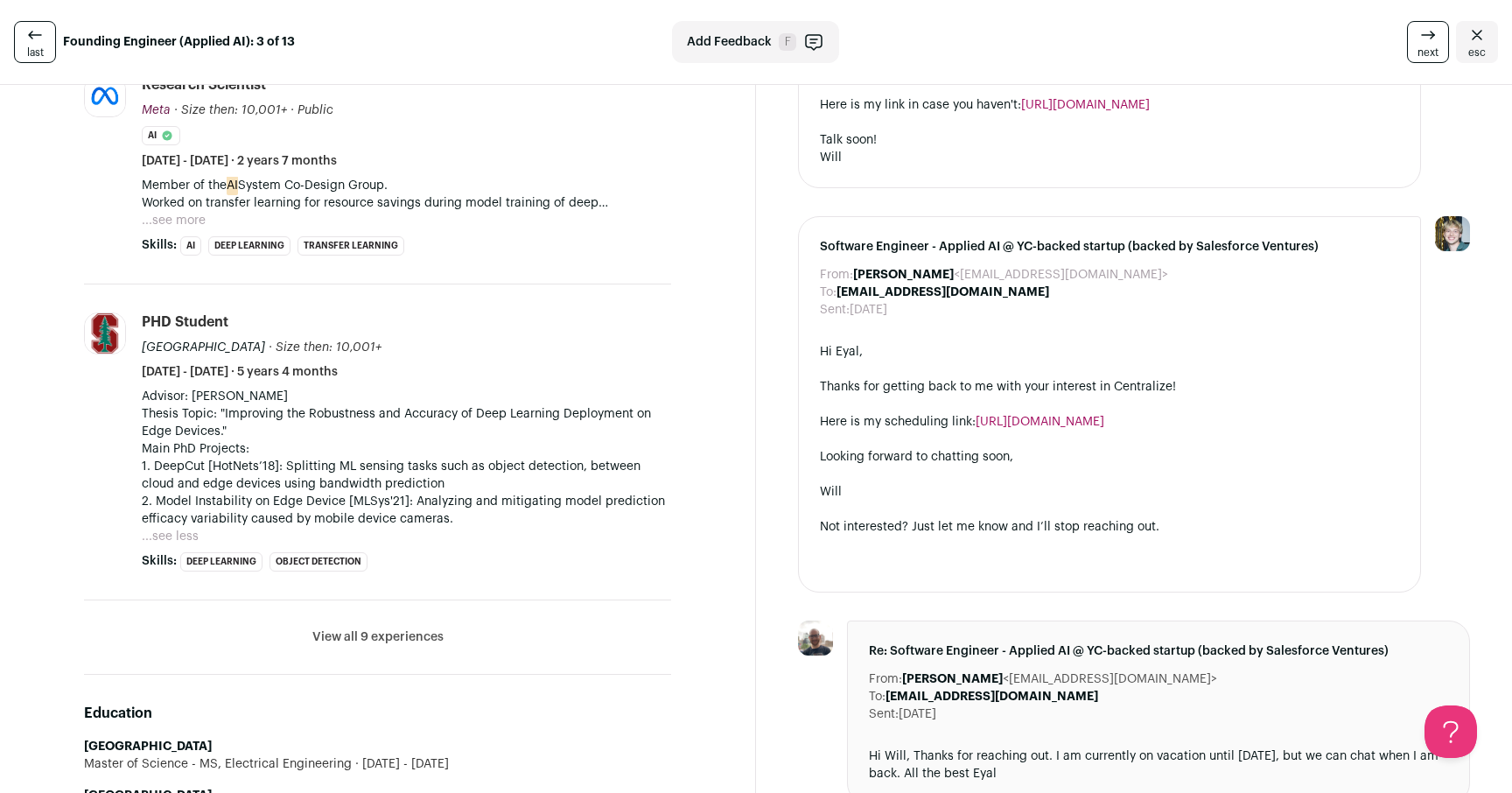
click at [467, 443] on p "Advisor: Prof. Sachin Katti Thesis Topic: "Improving the Robustness and Accurac…" at bounding box center [407, 458] width 530 height 140
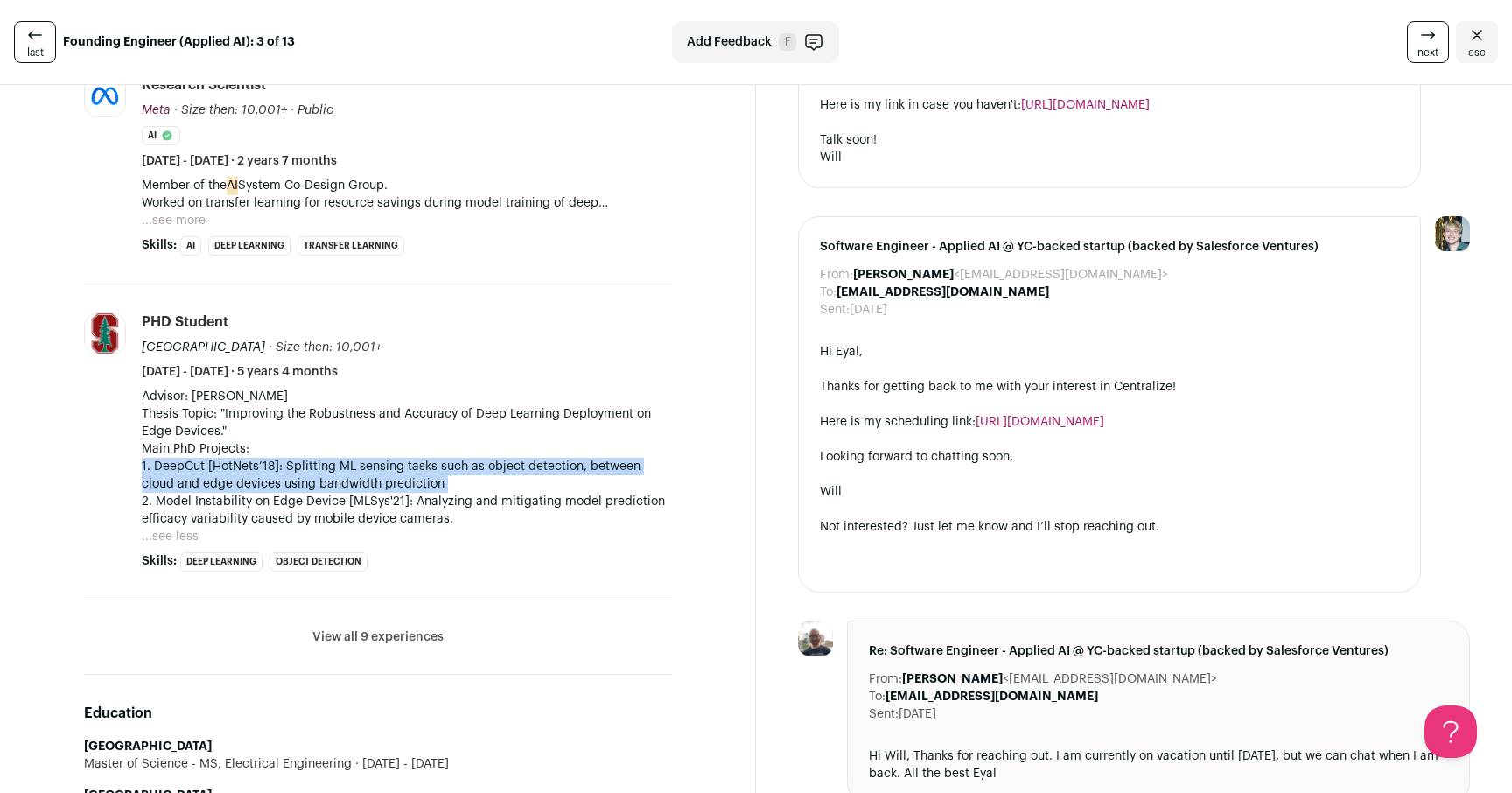
click at [467, 443] on p "Advisor: Prof. Sachin Katti Thesis Topic: "Improving the Robustness and Accurac…" at bounding box center [407, 458] width 530 height 140
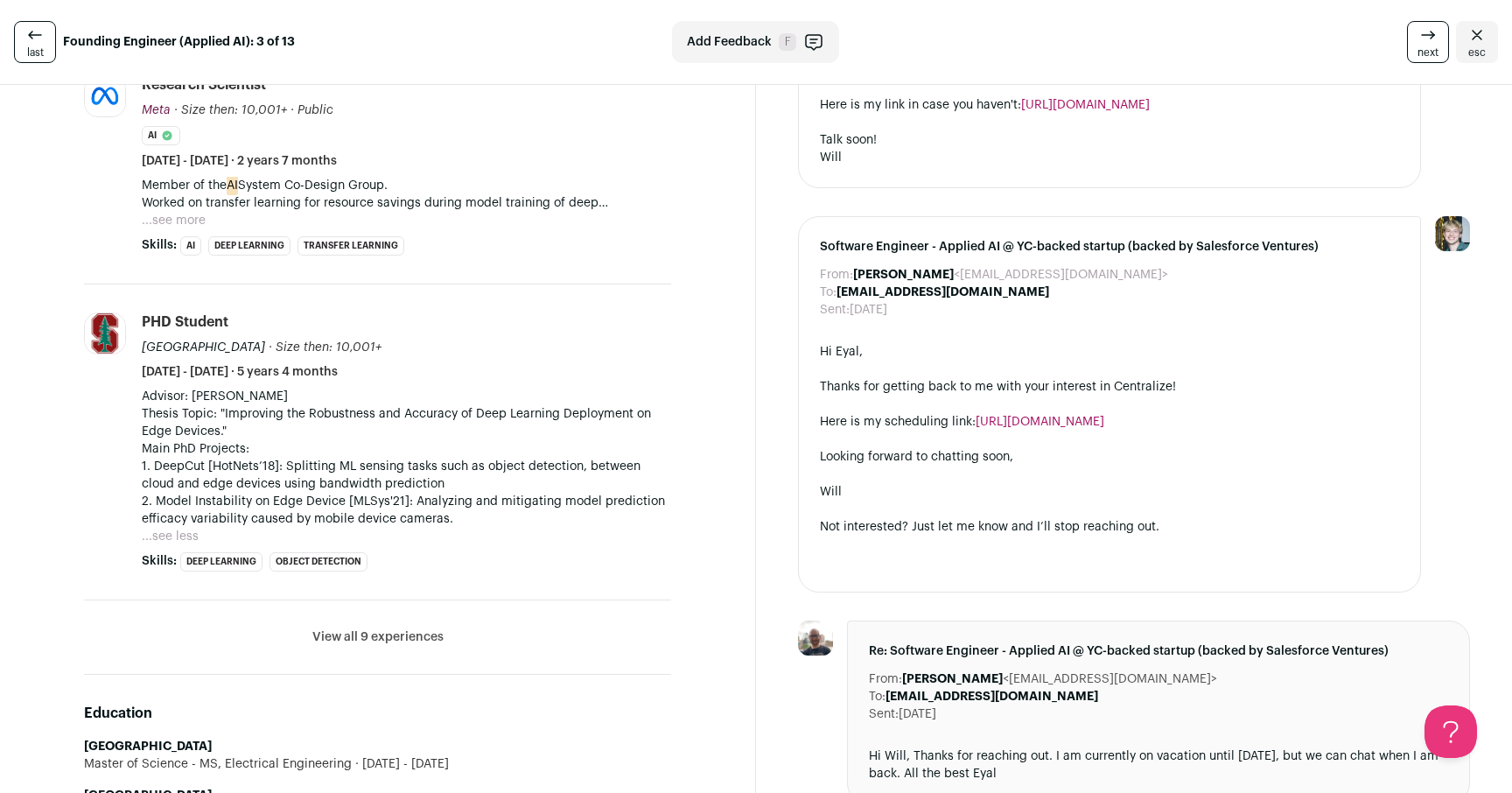
click at [546, 447] on p "Advisor: Prof. Sachin Katti Thesis Topic: "Improving the Robustness and Accurac…" at bounding box center [407, 458] width 530 height 140
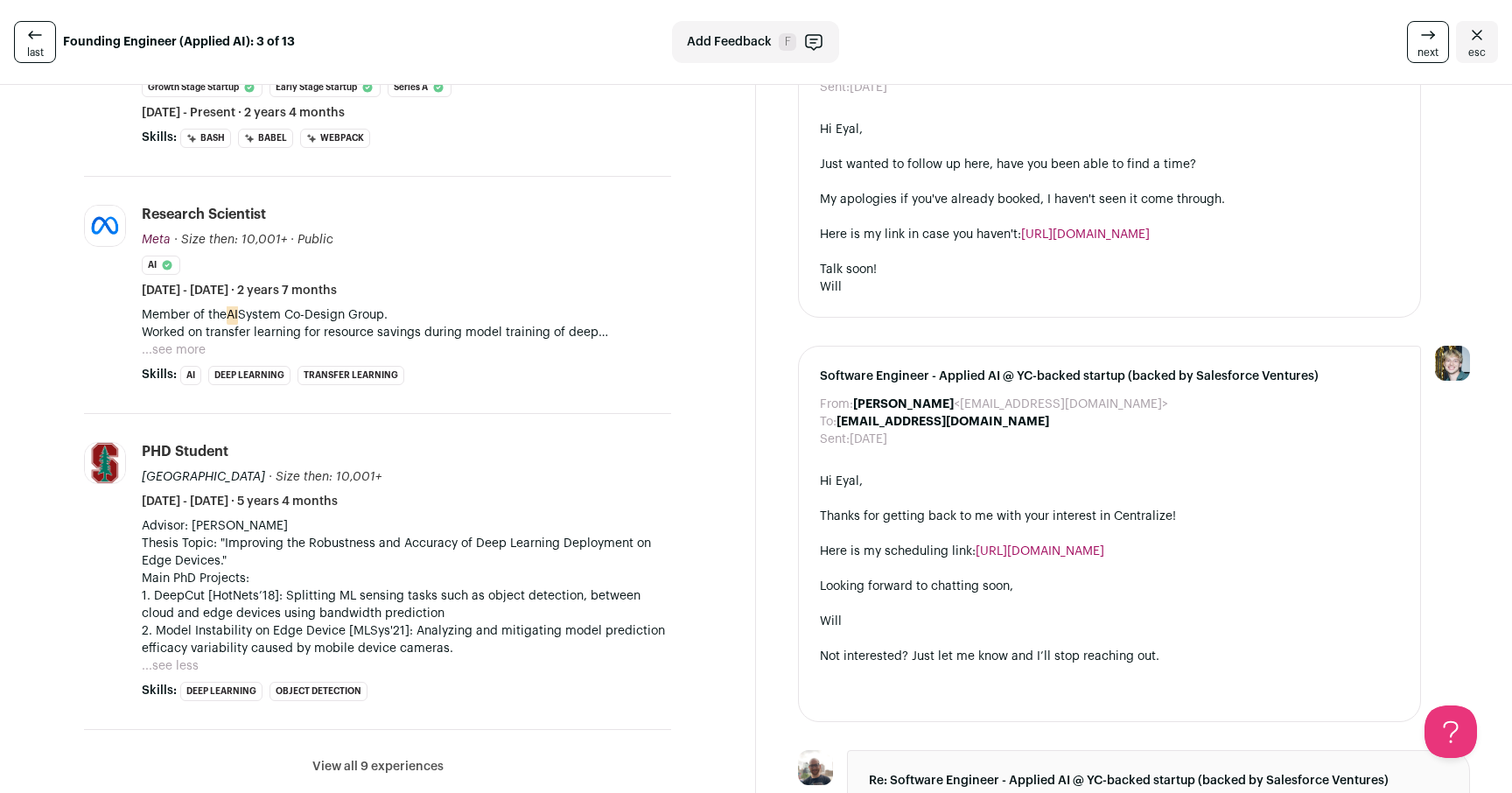
scroll to position [685, 0]
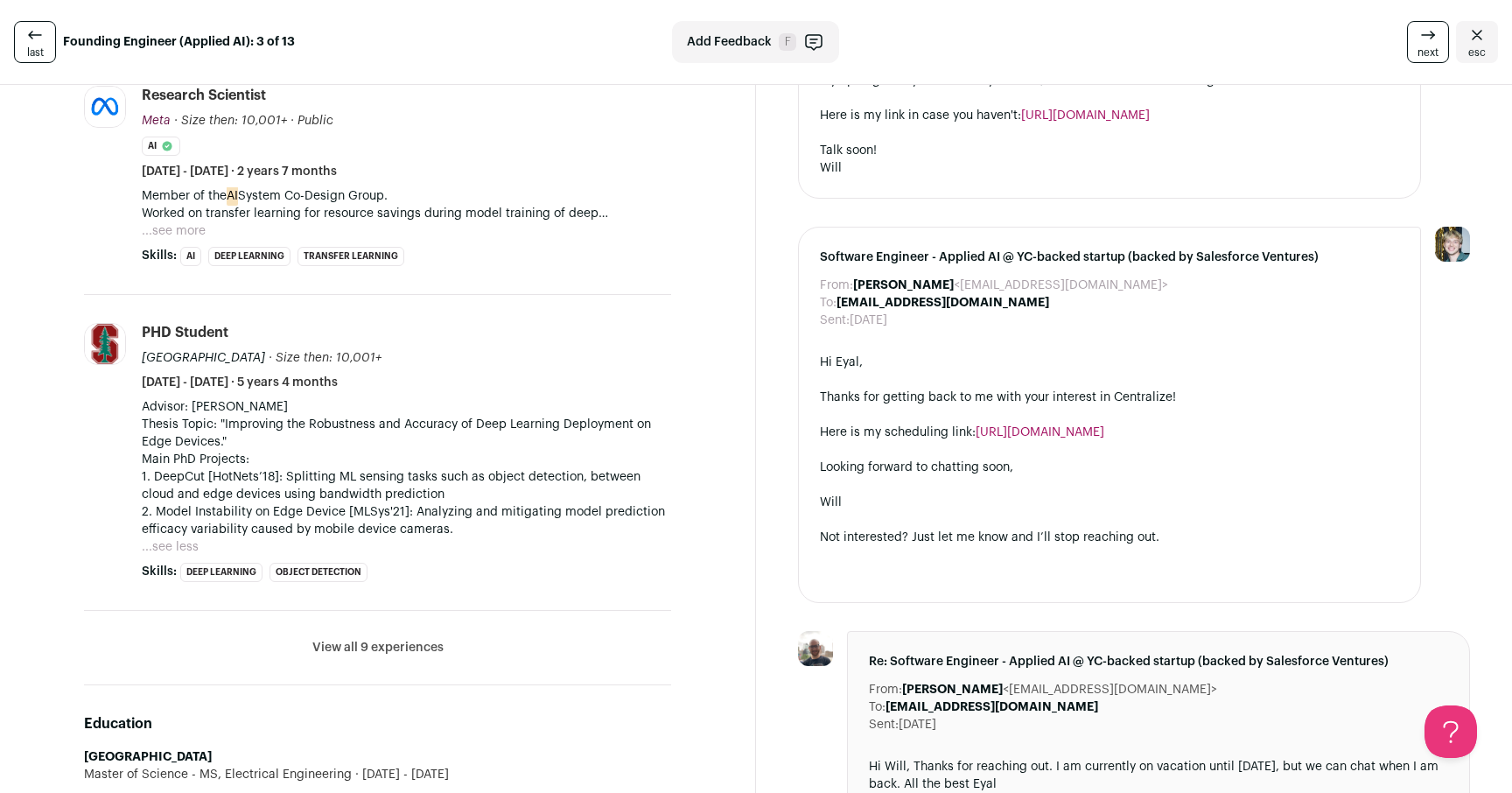
click at [342, 488] on p "Advisor: Prof. Sachin Katti Thesis Topic: "Improving the Robustness and Accurac…" at bounding box center [407, 468] width 530 height 140
click at [341, 488] on p "Advisor: Prof. Sachin Katti Thesis Topic: "Improving the Robustness and Accurac…" at bounding box center [407, 468] width 530 height 140
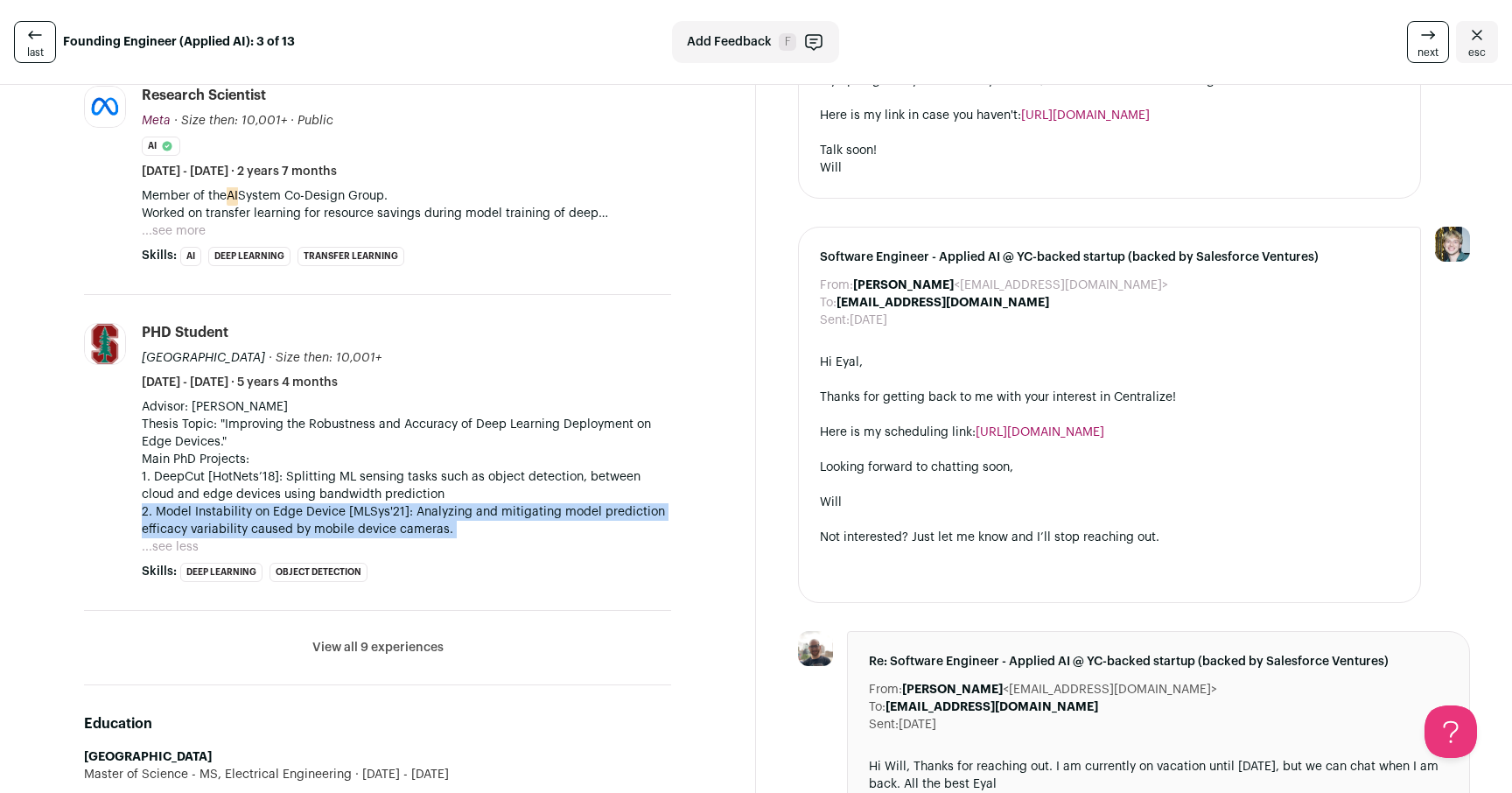
click at [341, 488] on p "Advisor: Prof. Sachin Katti Thesis Topic: "Improving the Robustness and Accurac…" at bounding box center [407, 468] width 530 height 140
click at [368, 486] on p "Advisor: Prof. Sachin Katti Thesis Topic: "Improving the Robustness and Accurac…" at bounding box center [407, 468] width 530 height 140
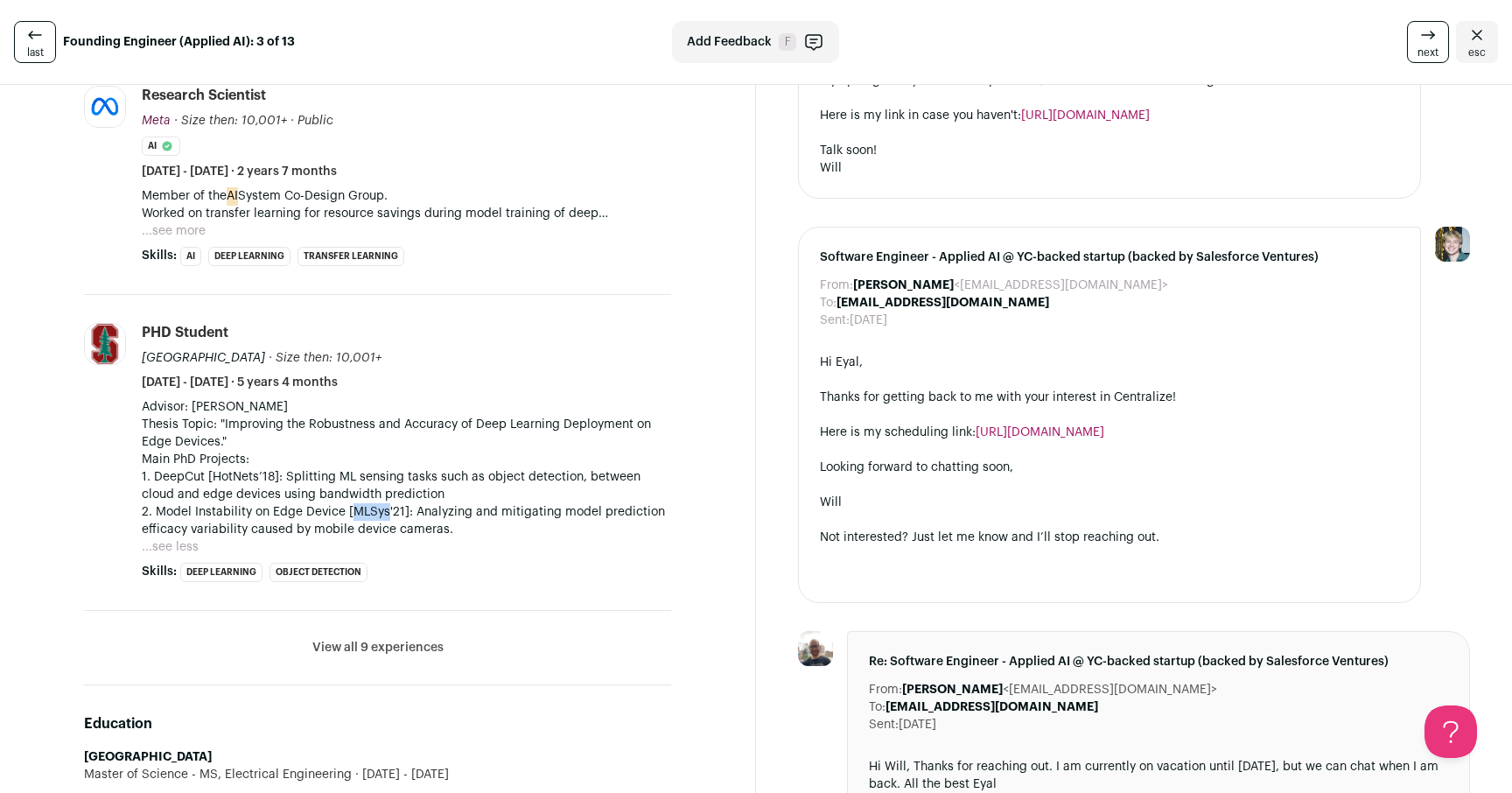
click at [368, 486] on p "Advisor: Prof. Sachin Katti Thesis Topic: "Improving the Robustness and Accurac…" at bounding box center [407, 468] width 530 height 140
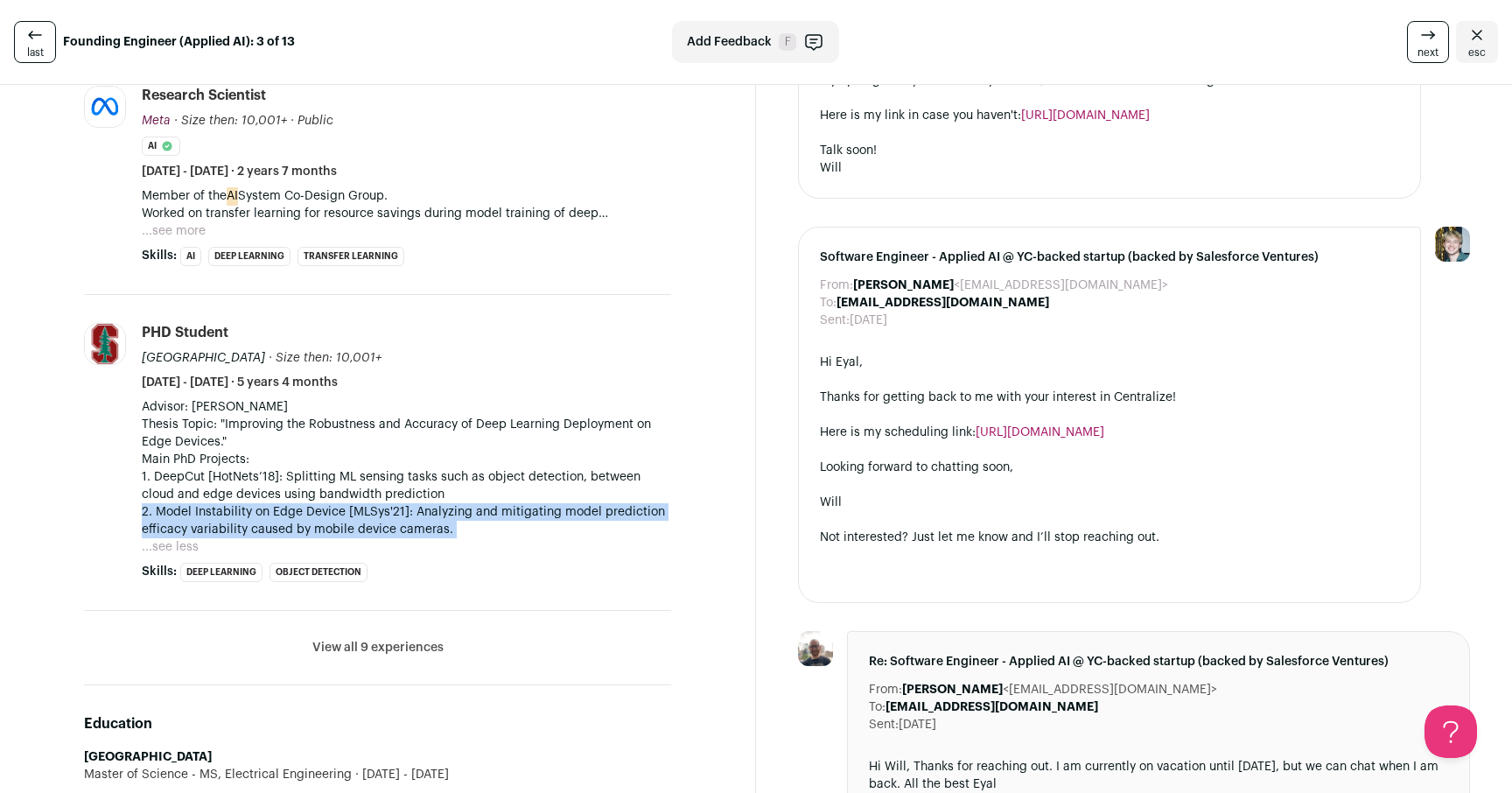
click at [368, 486] on p "Advisor: Prof. Sachin Katti Thesis Topic: "Improving the Robustness and Accurac…" at bounding box center [407, 468] width 530 height 140
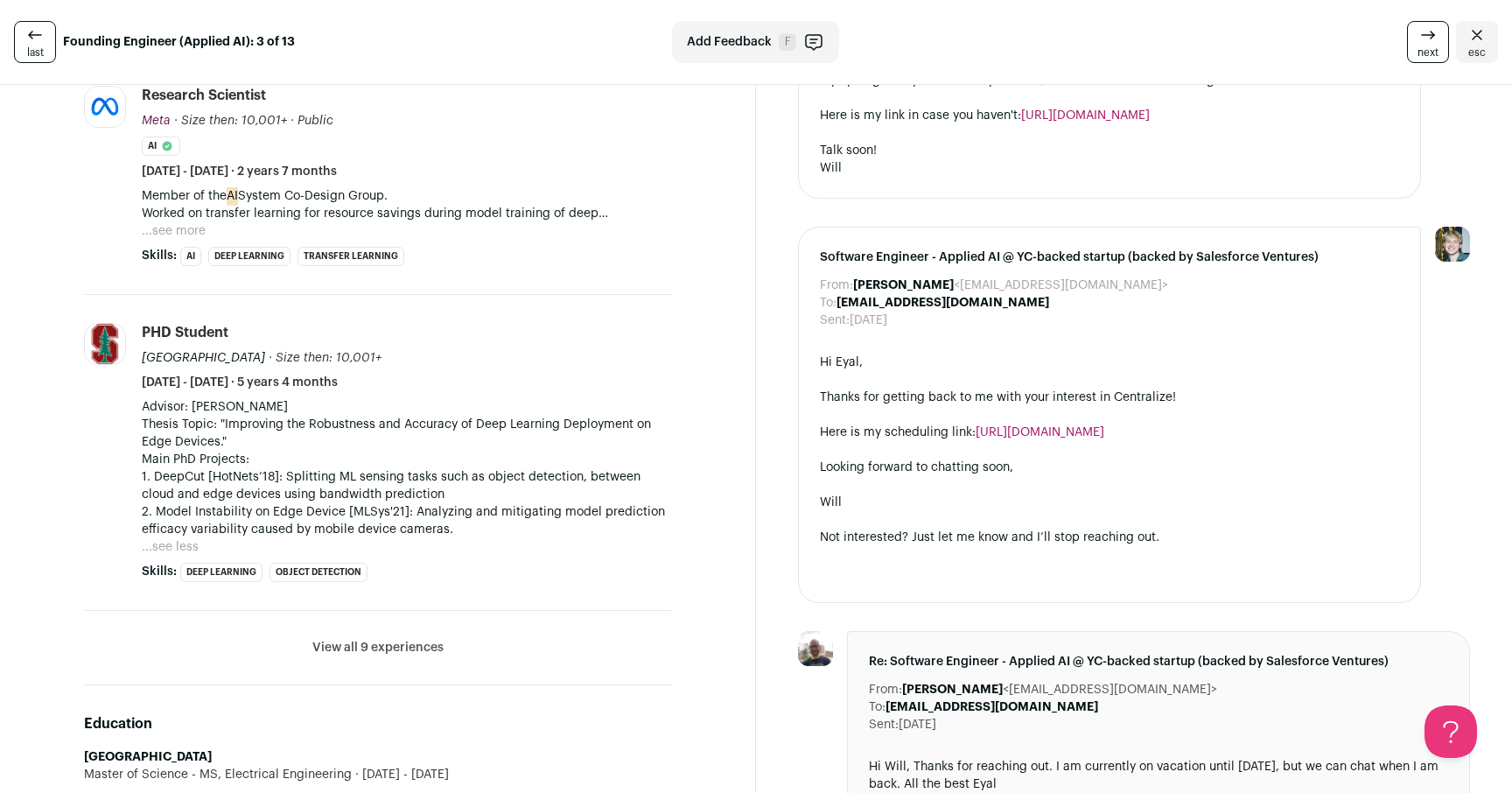
click at [390, 485] on p "Advisor: Prof. Sachin Katti Thesis Topic: "Improving the Robustness and Accurac…" at bounding box center [407, 468] width 530 height 140
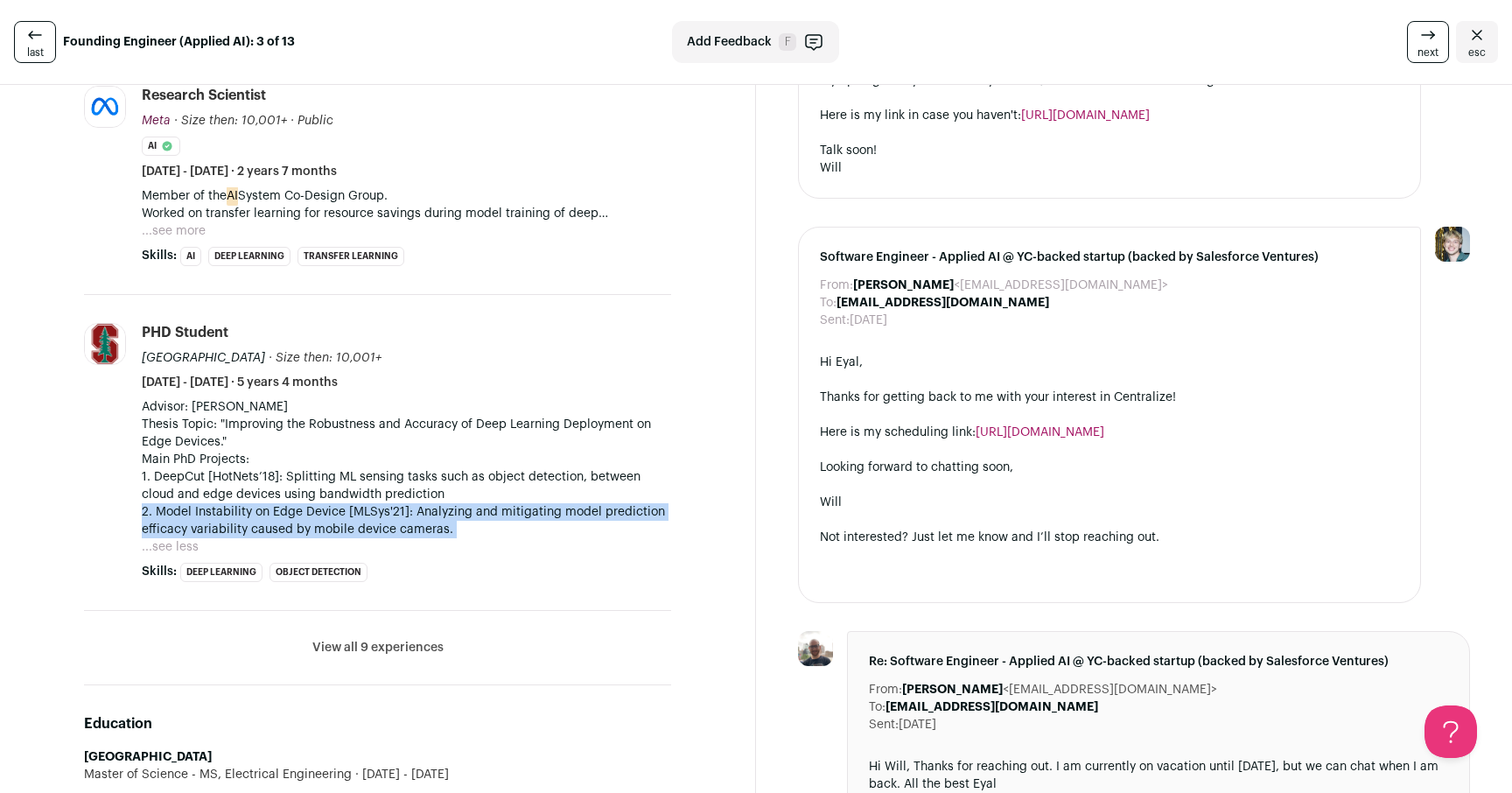
click at [390, 485] on p "Advisor: Prof. Sachin Katti Thesis Topic: "Improving the Robustness and Accurac…" at bounding box center [407, 468] width 530 height 140
click at [350, 493] on p "Advisor: Prof. Sachin Katti Thesis Topic: "Improving the Robustness and Accurac…" at bounding box center [407, 468] width 530 height 140
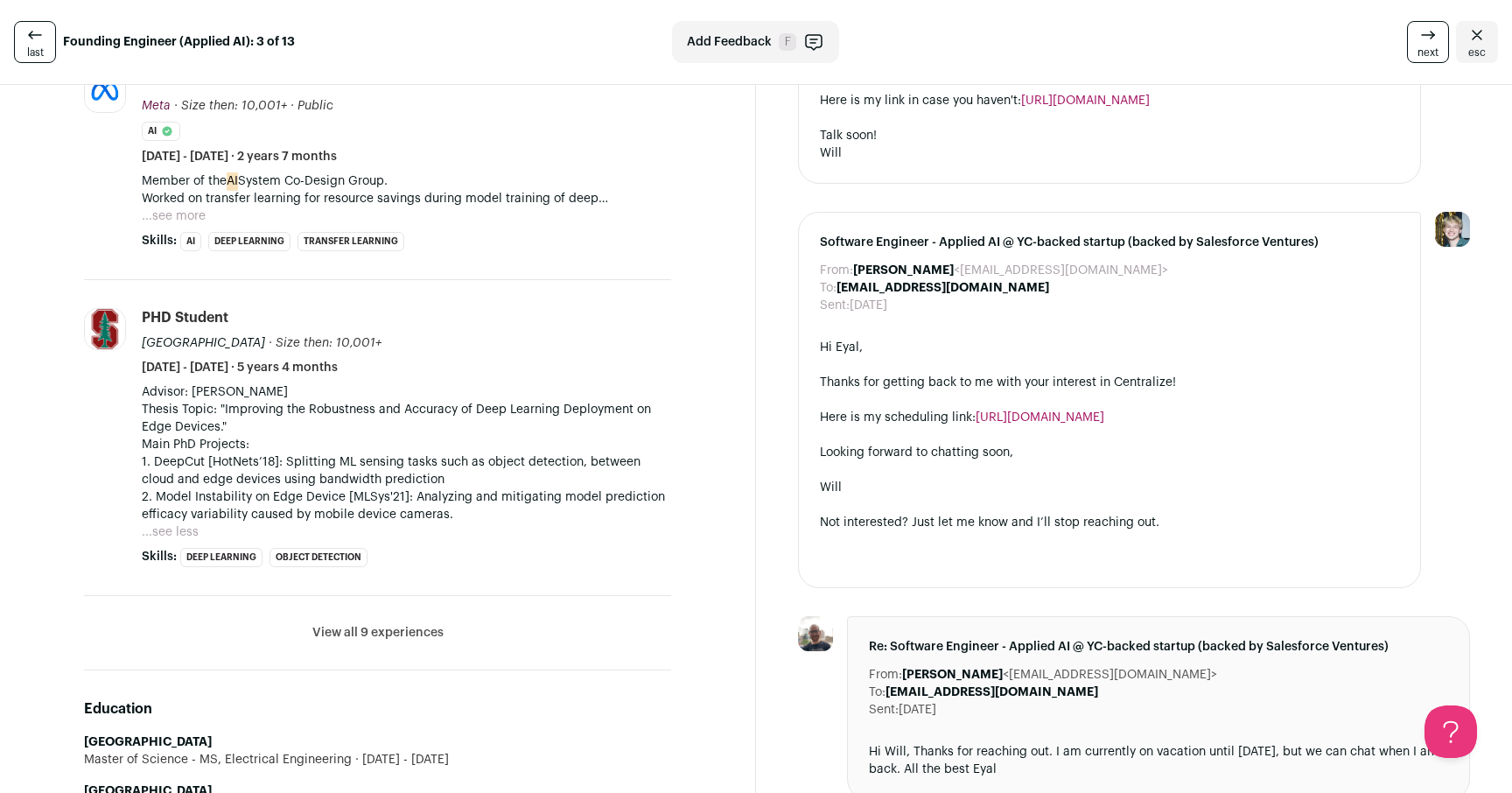
scroll to position [707, 0]
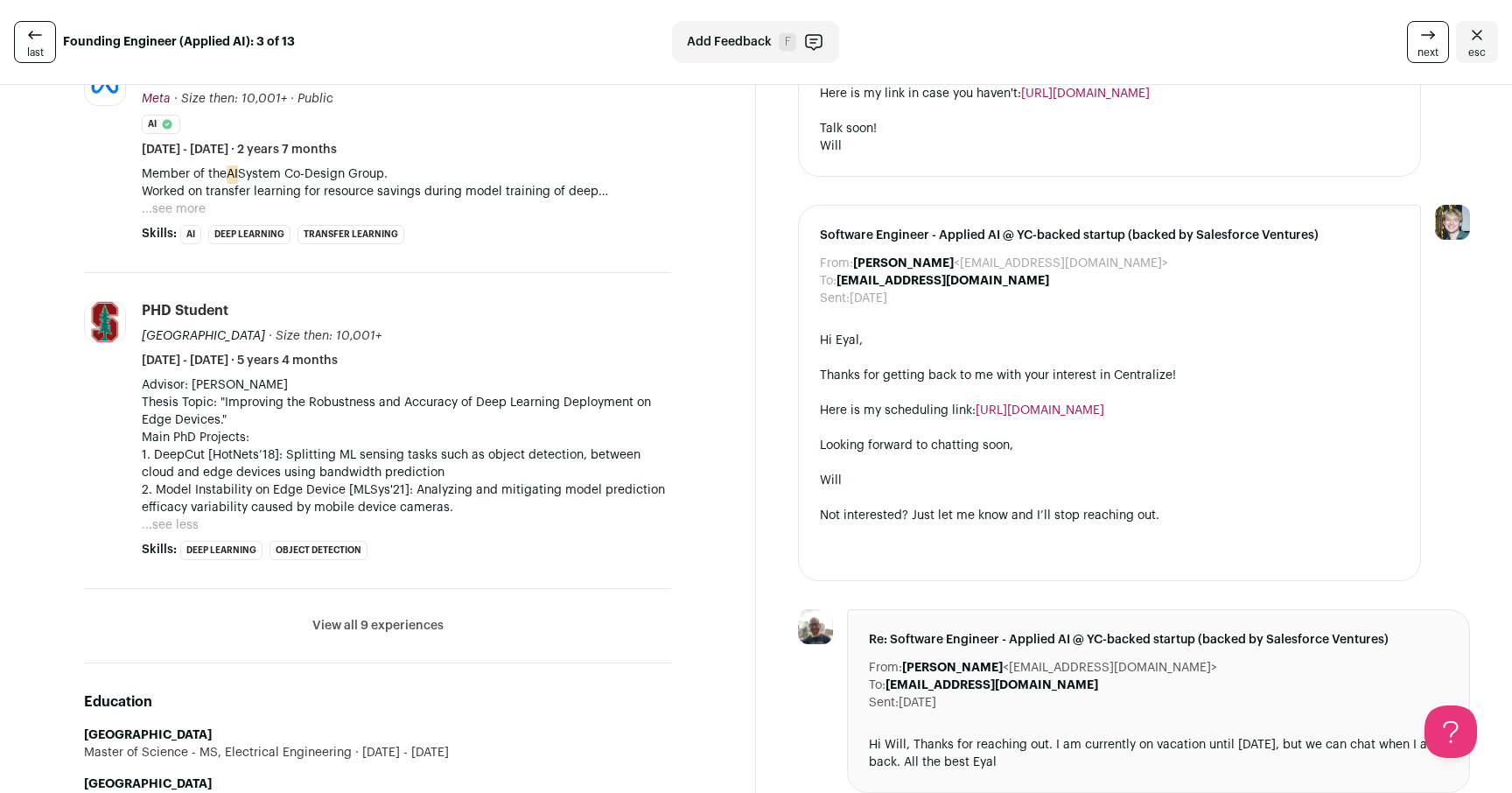
click at [566, 490] on p "Advisor: Prof. Sachin Katti Thesis Topic: "Improving the Robustness and Accurac…" at bounding box center [407, 447] width 530 height 140
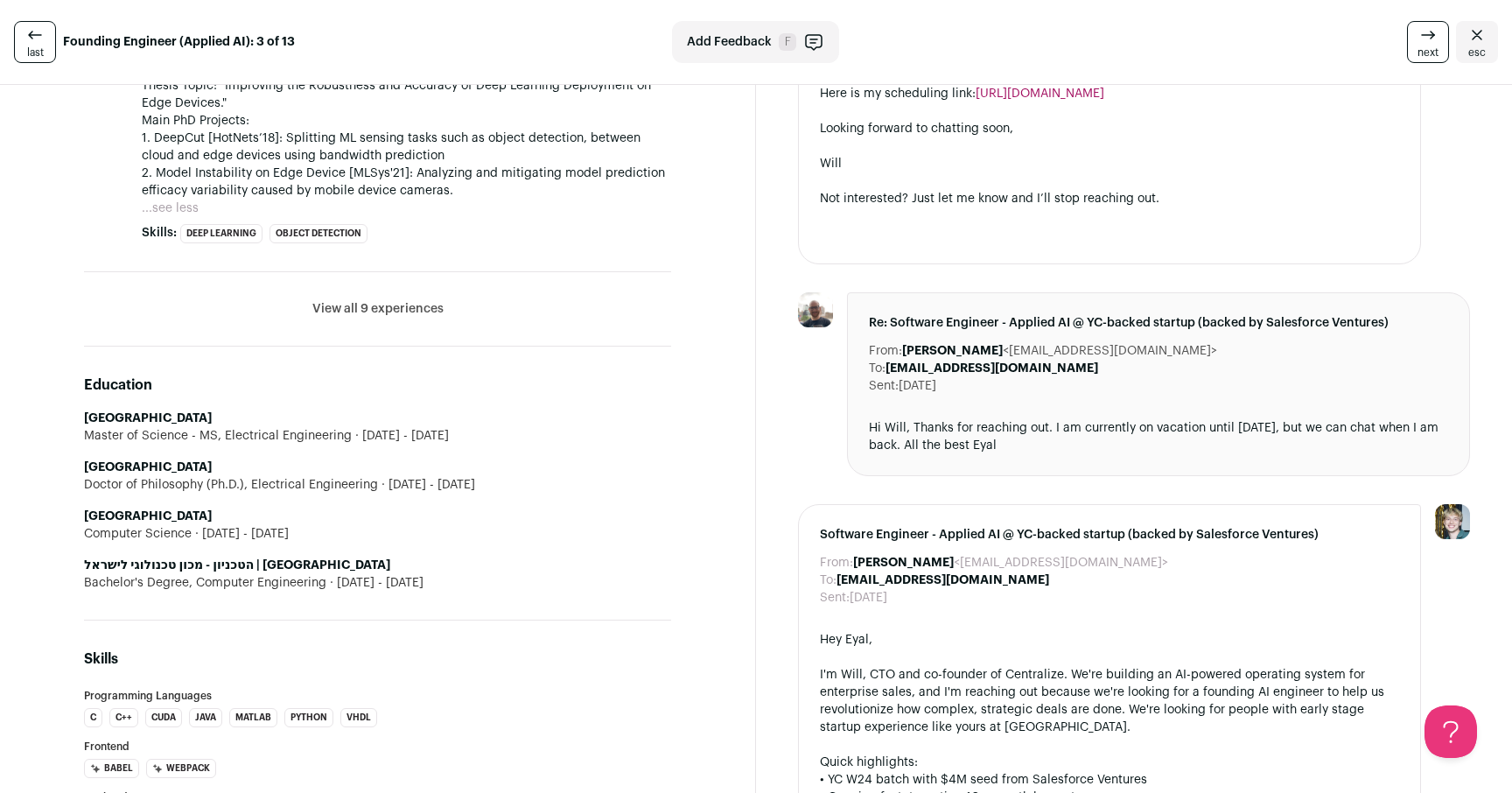
scroll to position [1035, 0]
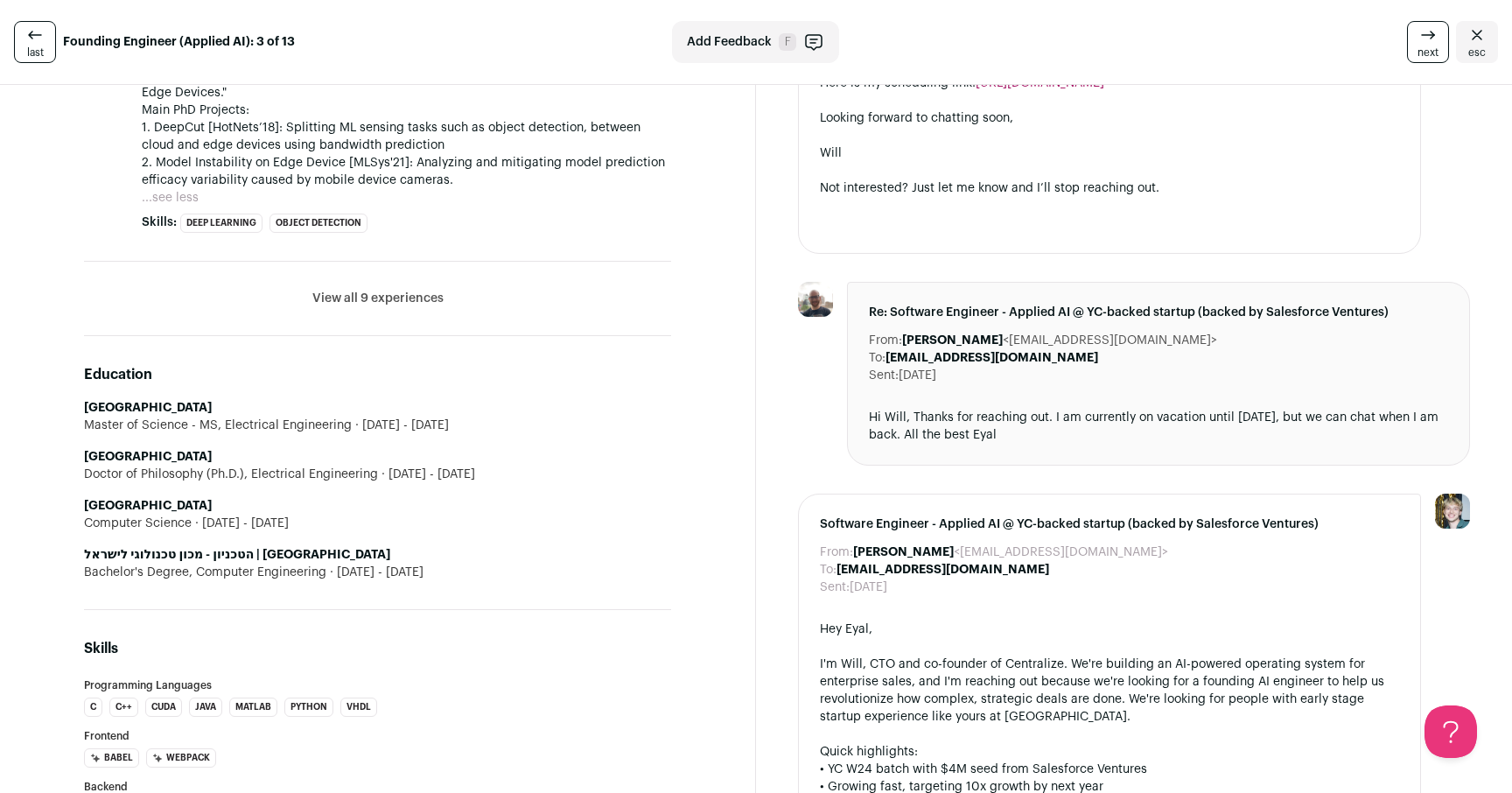
click at [761, 571] on div "From: William Wang <centralize@wellfound.us> To: Eyal Cidon <eyalcidon@gmail.co…" at bounding box center [1134, 170] width 756 height 2121
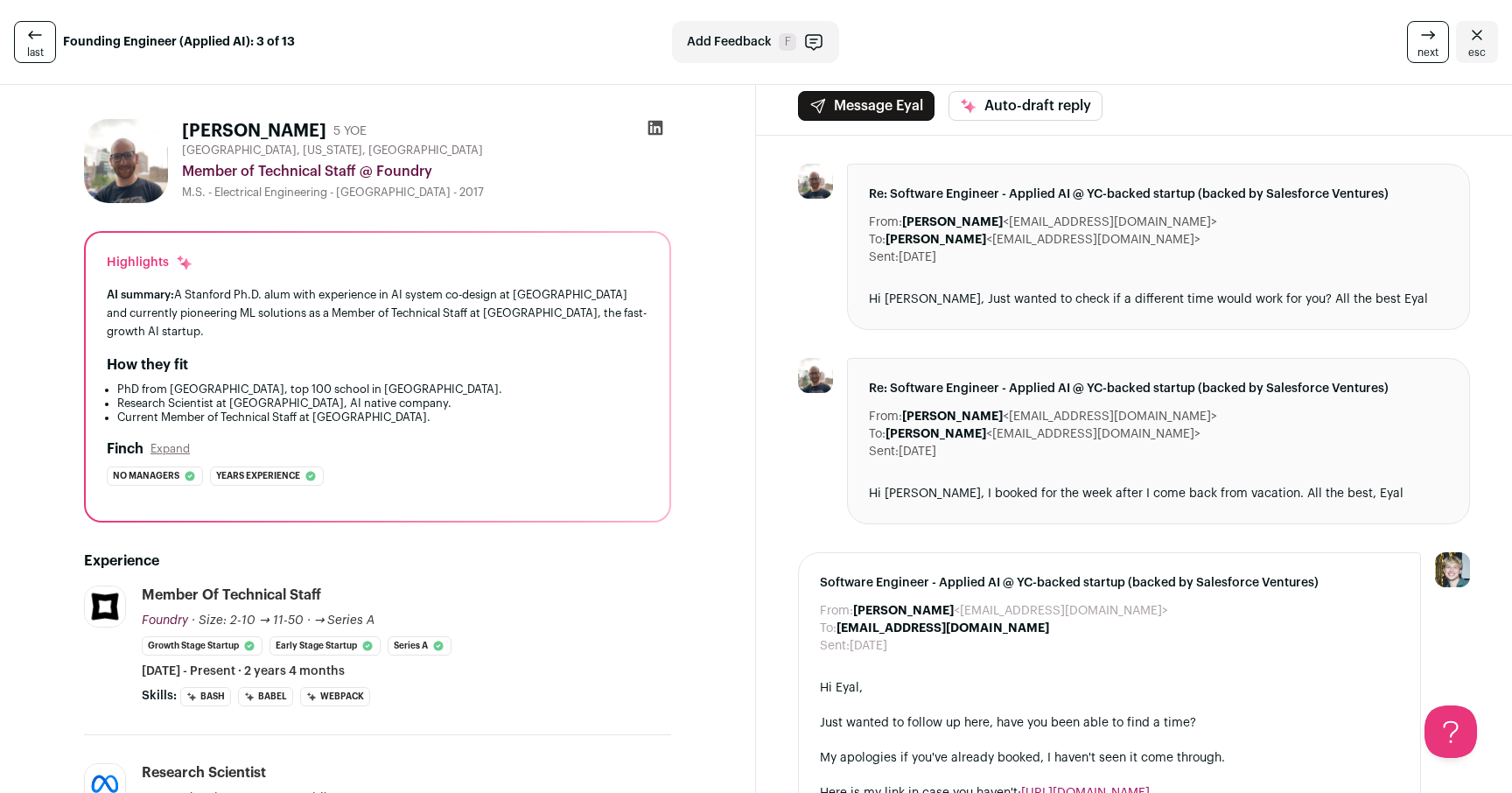
scroll to position [0, 0]
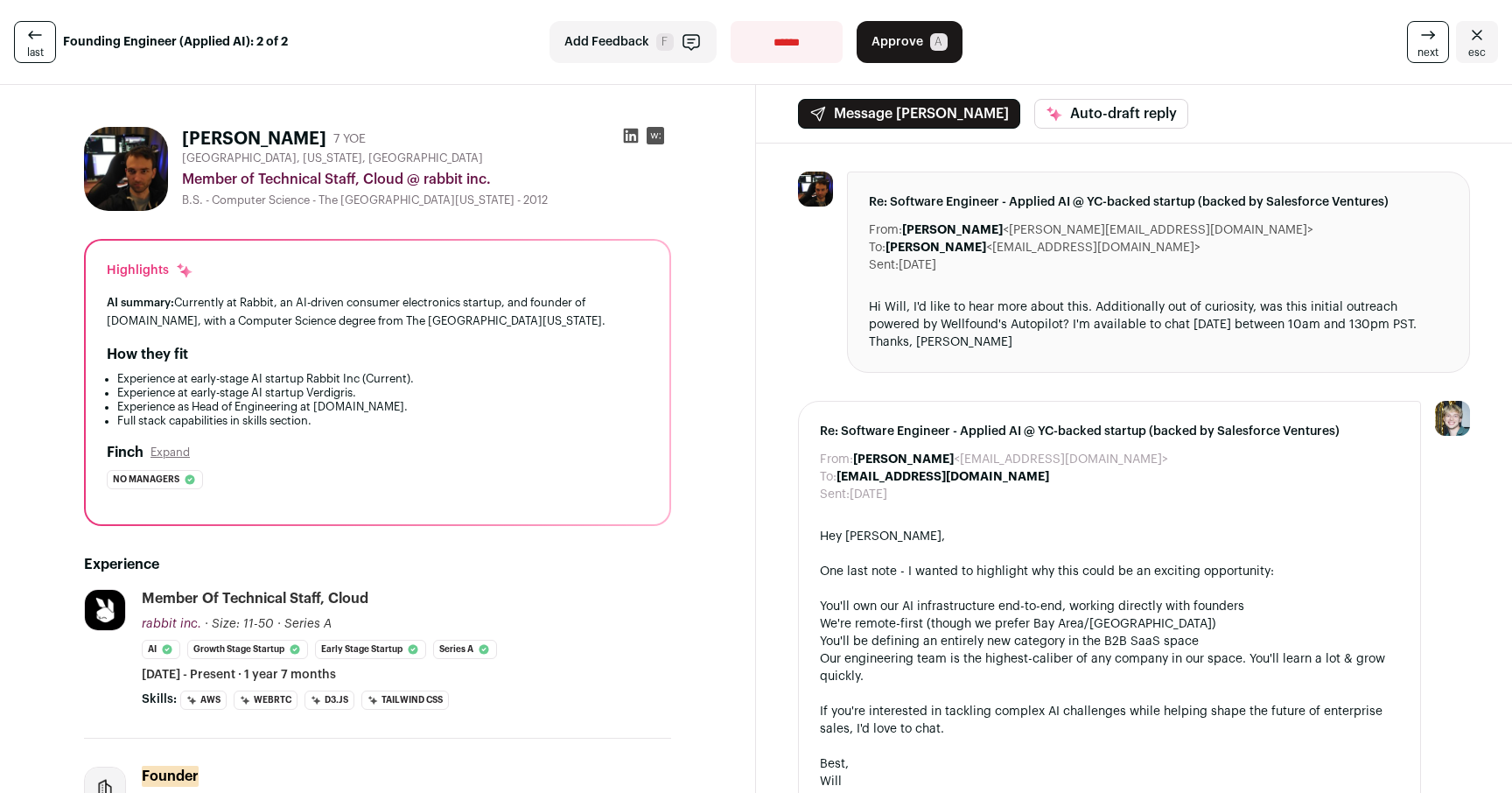
click at [389, 303] on div "AI summary: Currently at Rabbit, an AI-driven consumer electronics startup, and…" at bounding box center [378, 312] width 542 height 37
click at [342, 406] on li "Experience as Head of Engineering at Stanza.co." at bounding box center [383, 406] width 532 height 14
click at [420, 402] on li "Experience as Head of Engineering at Stanza.co." at bounding box center [383, 406] width 532 height 14
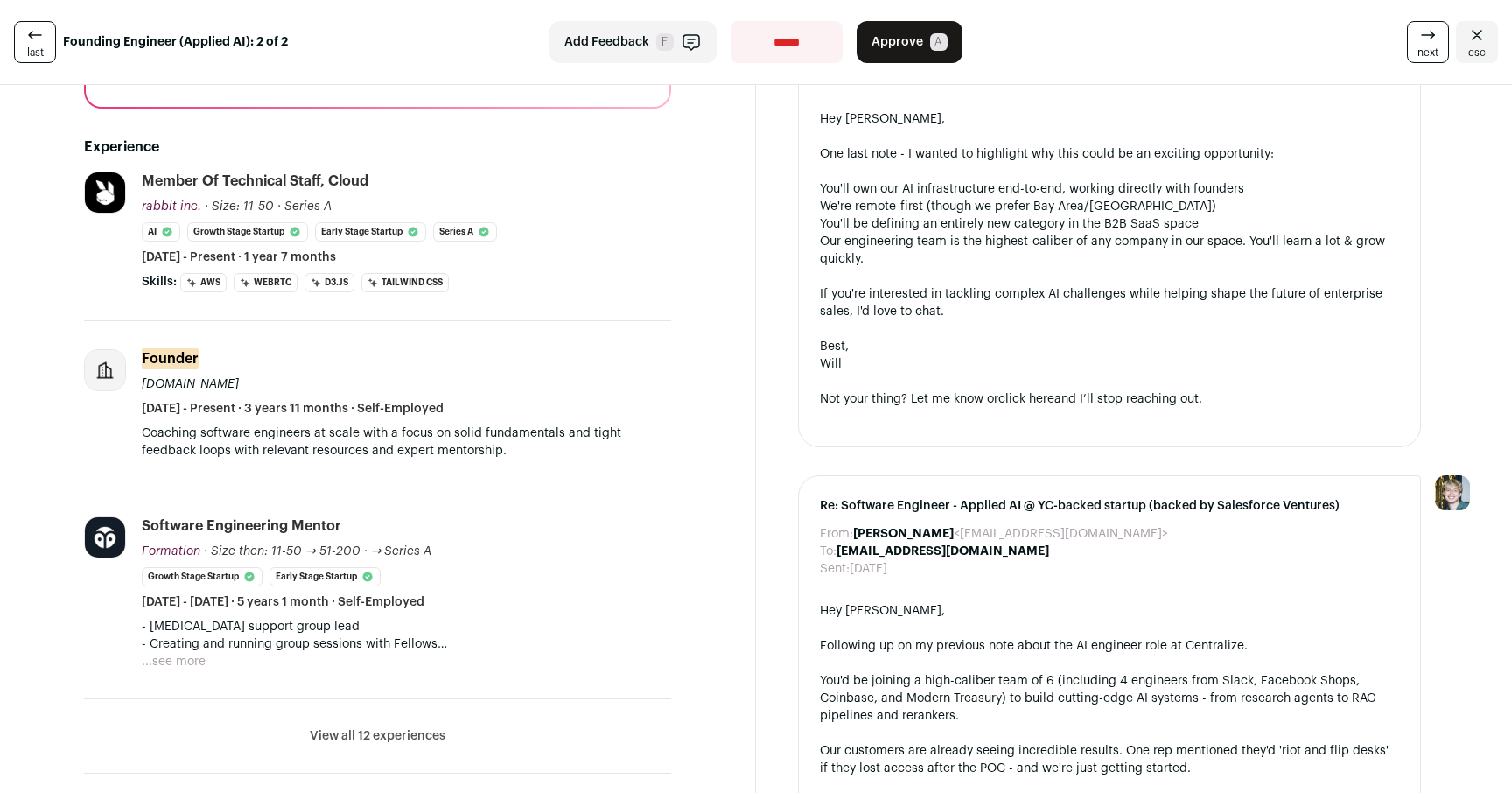
scroll to position [442, 0]
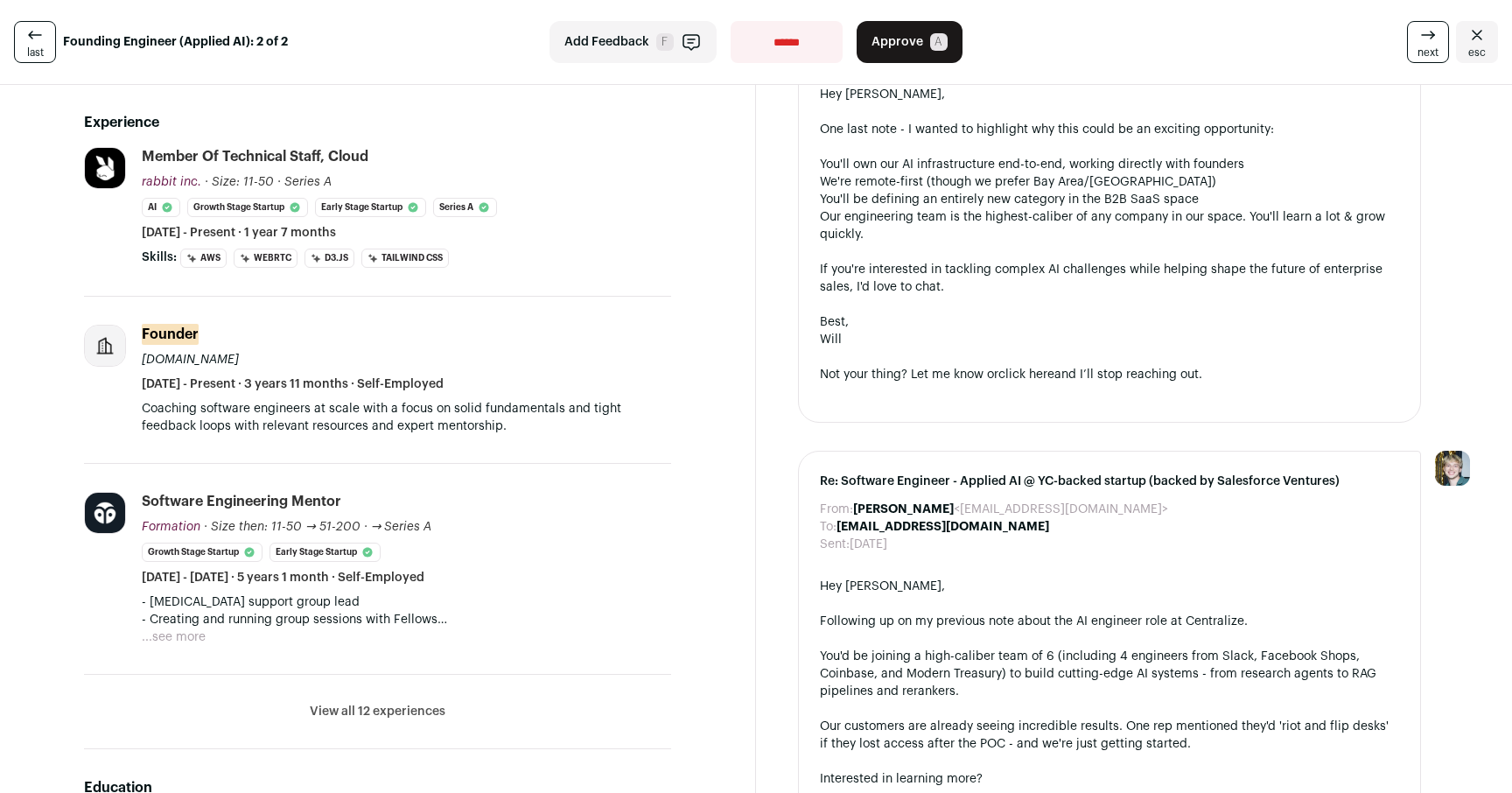
click at [180, 637] on button "...see more" at bounding box center [174, 637] width 64 height 18
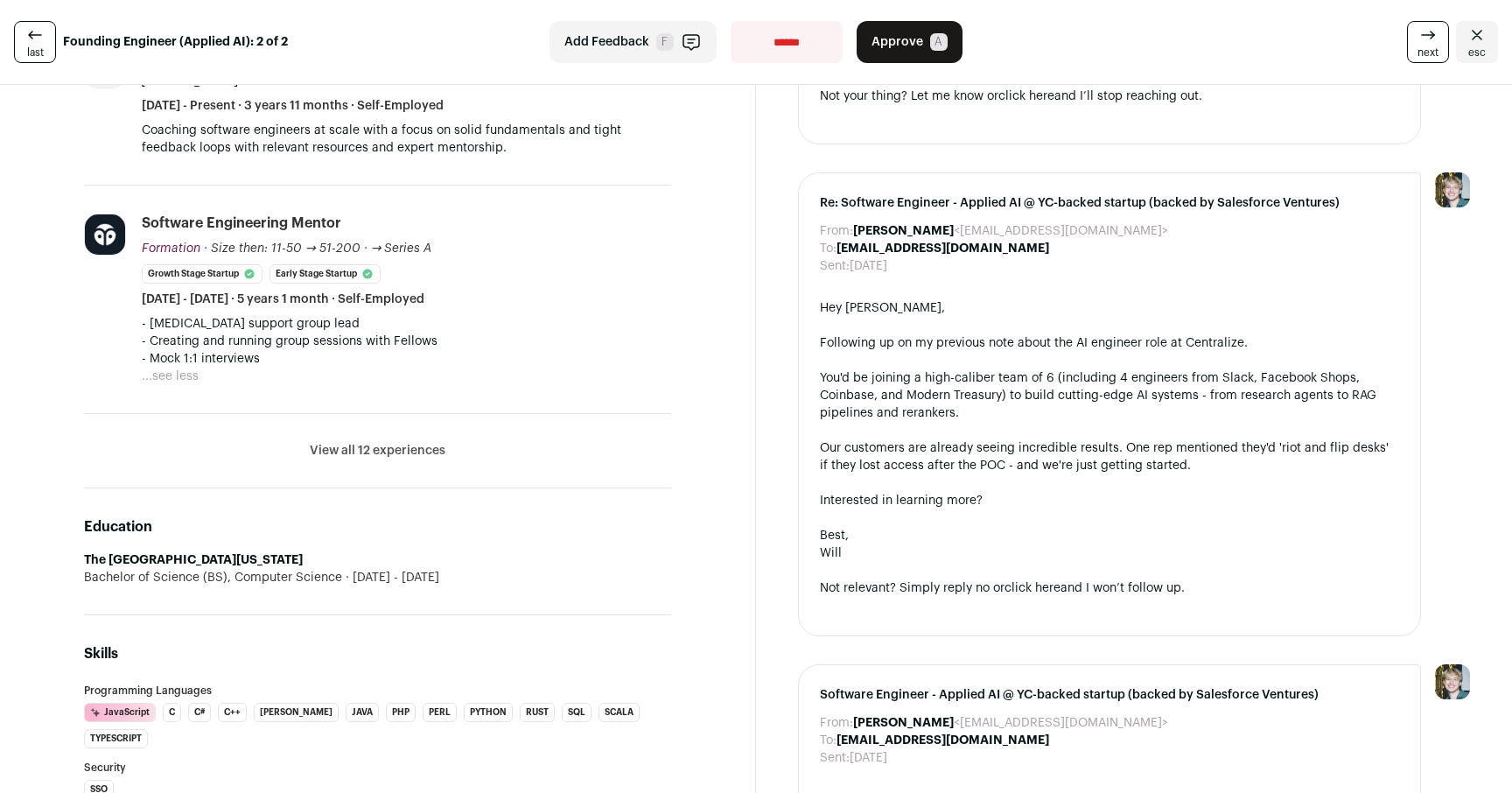
scroll to position [764, 0]
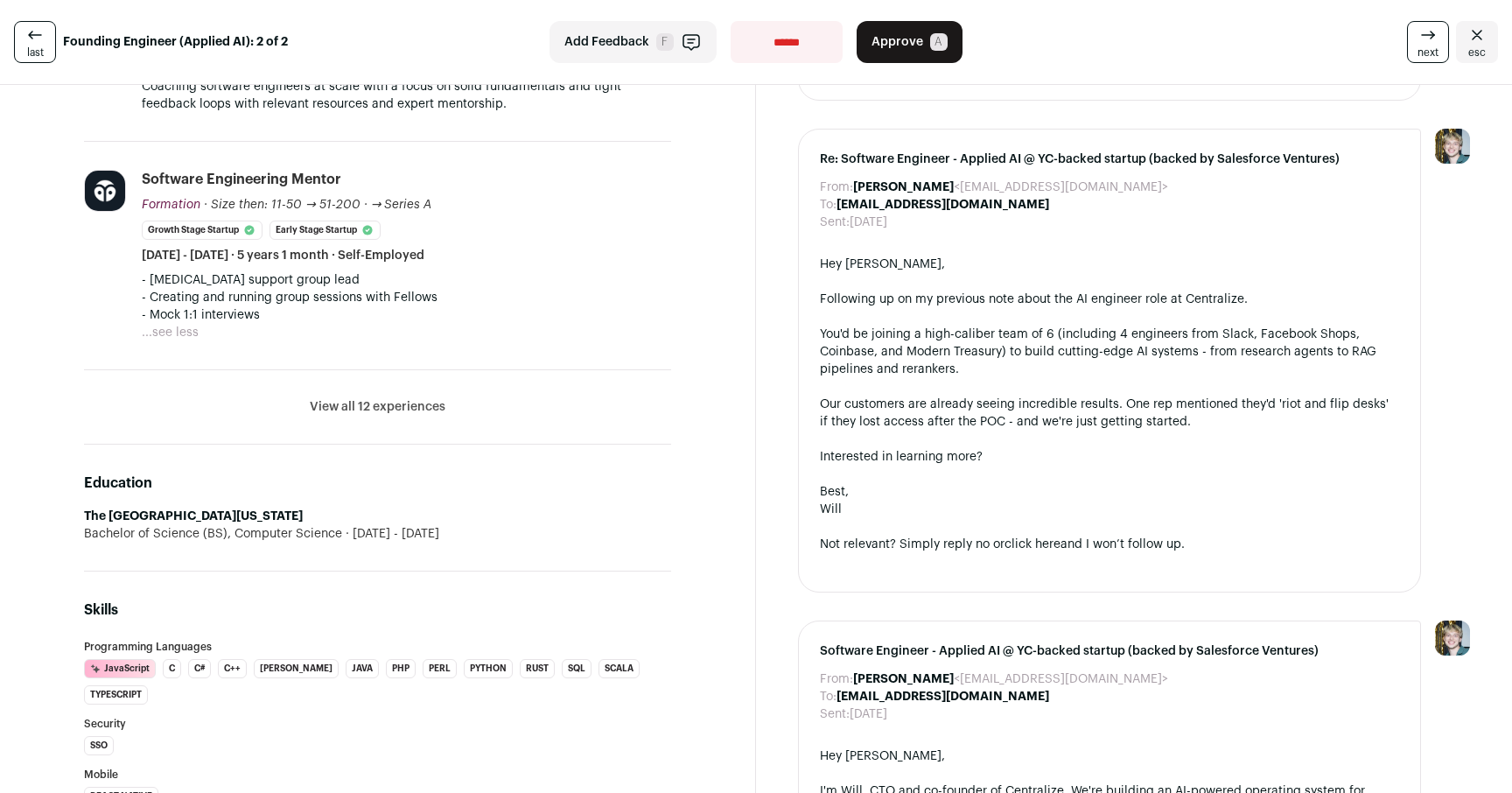
click at [391, 415] on button "View all 12 experiences" at bounding box center [378, 406] width 136 height 18
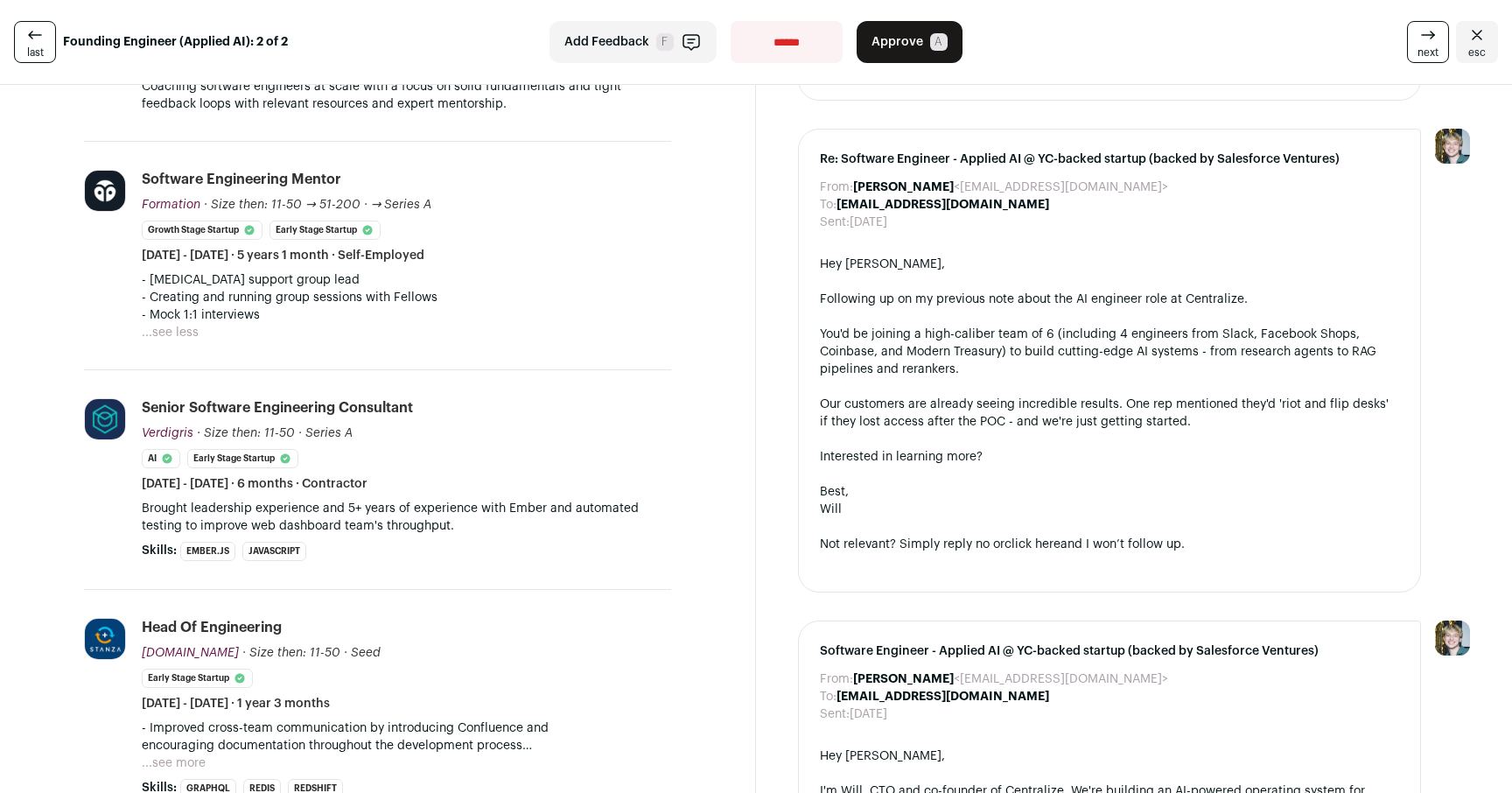
scroll to position [1109, 0]
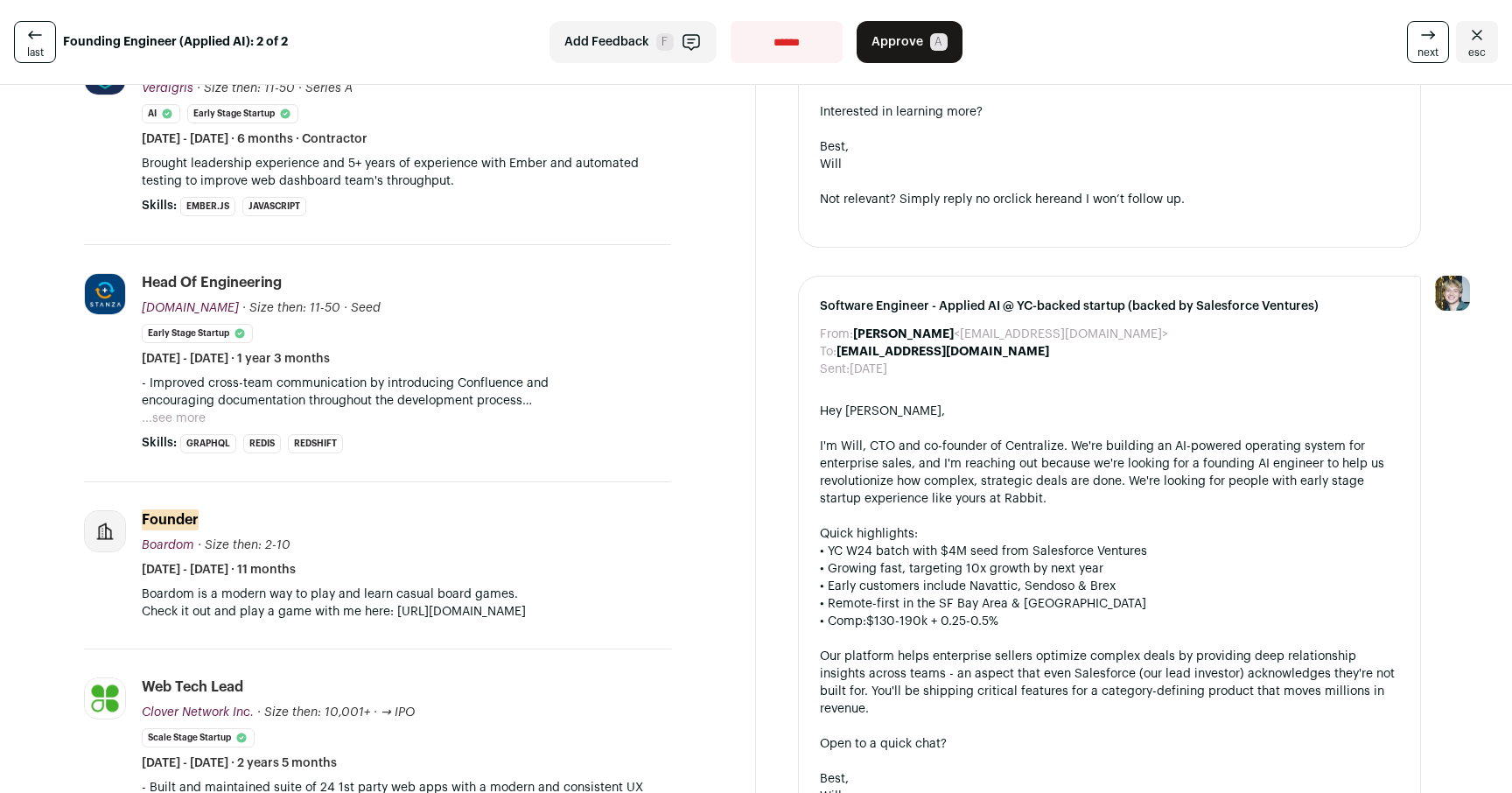
click at [173, 418] on button "...see more" at bounding box center [174, 418] width 64 height 18
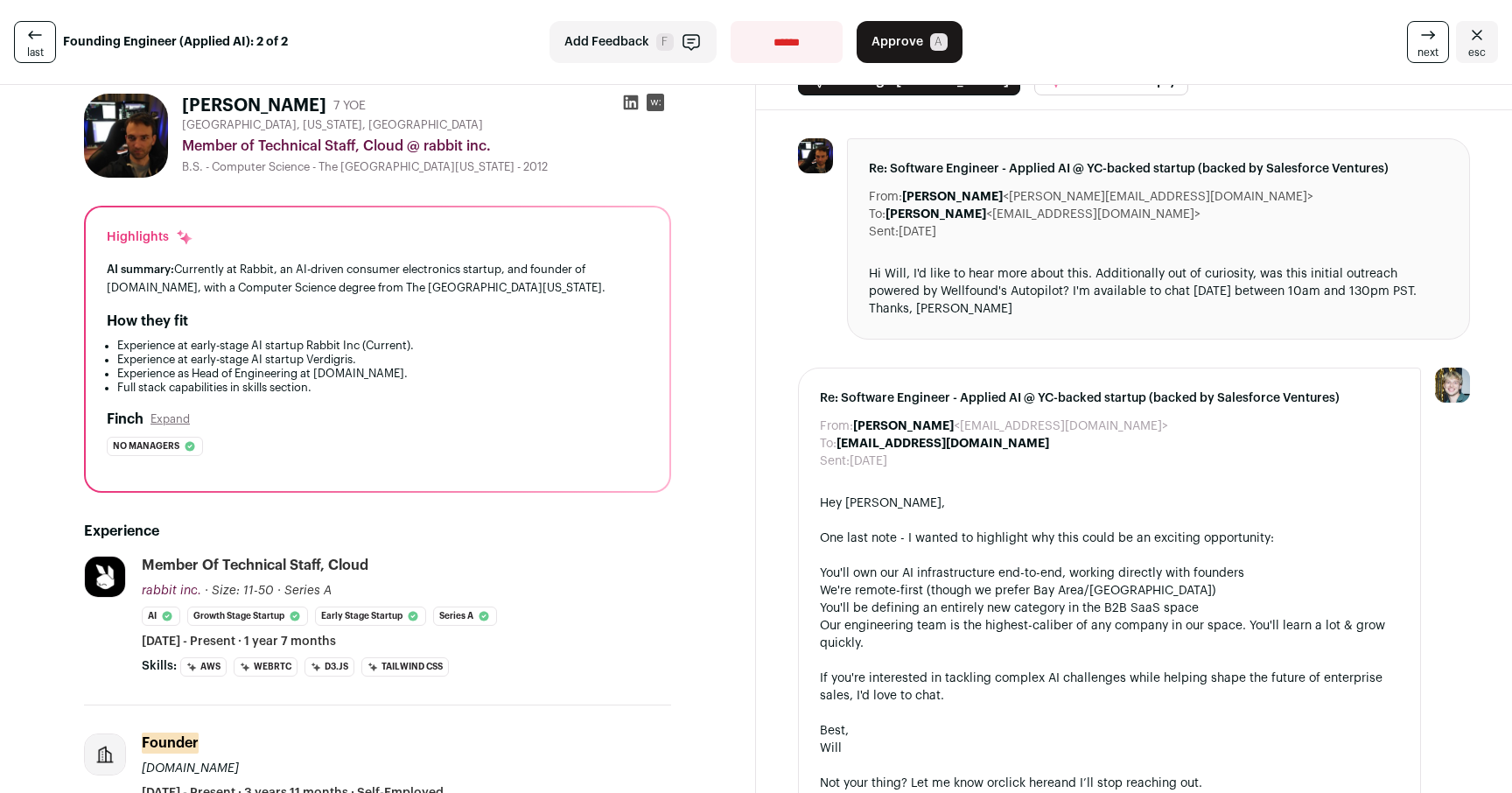
scroll to position [0, 0]
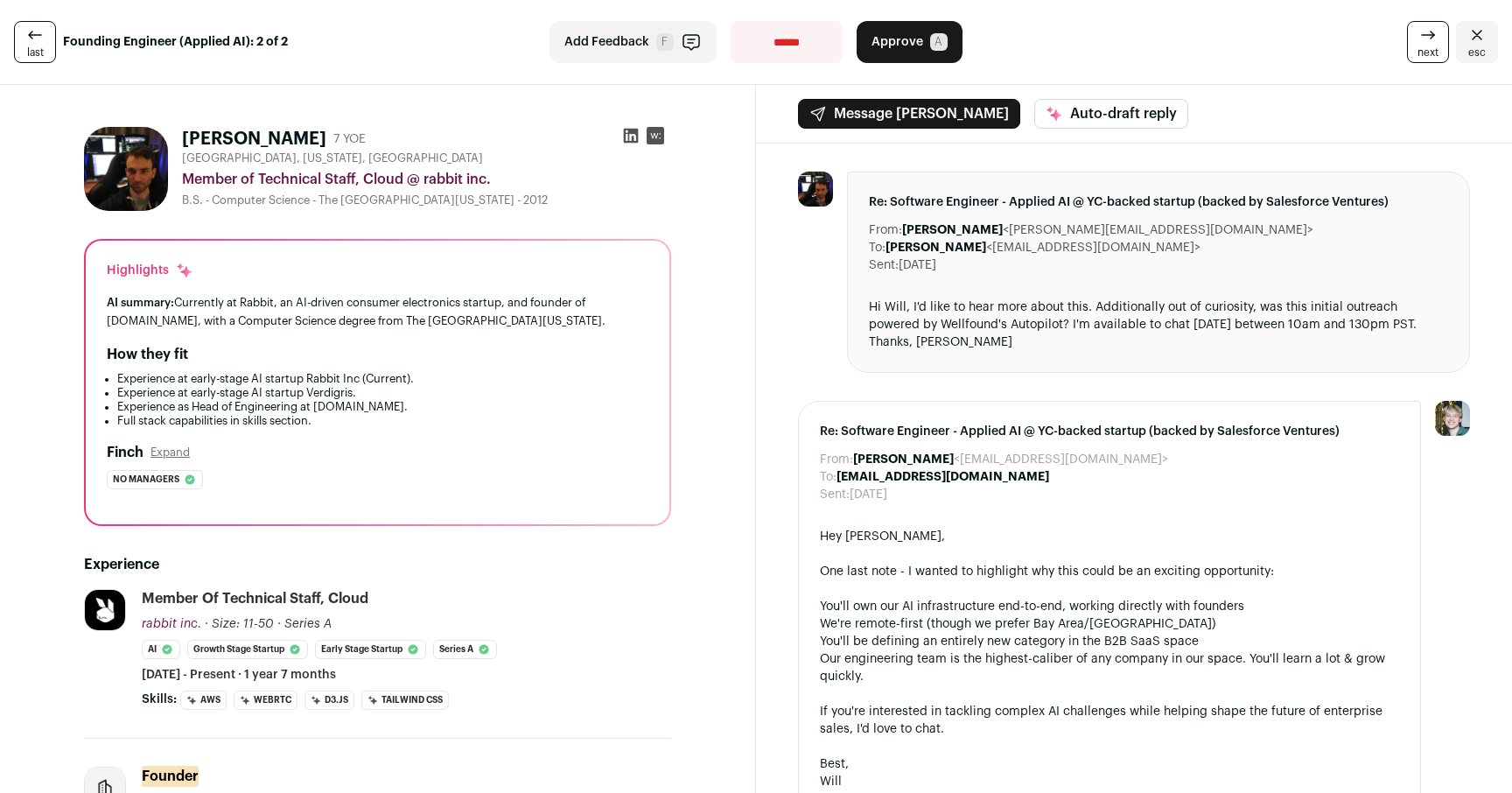
click at [622, 138] on icon at bounding box center [630, 135] width 18 height 18
click at [32, 42] on icon at bounding box center [35, 35] width 21 height 21
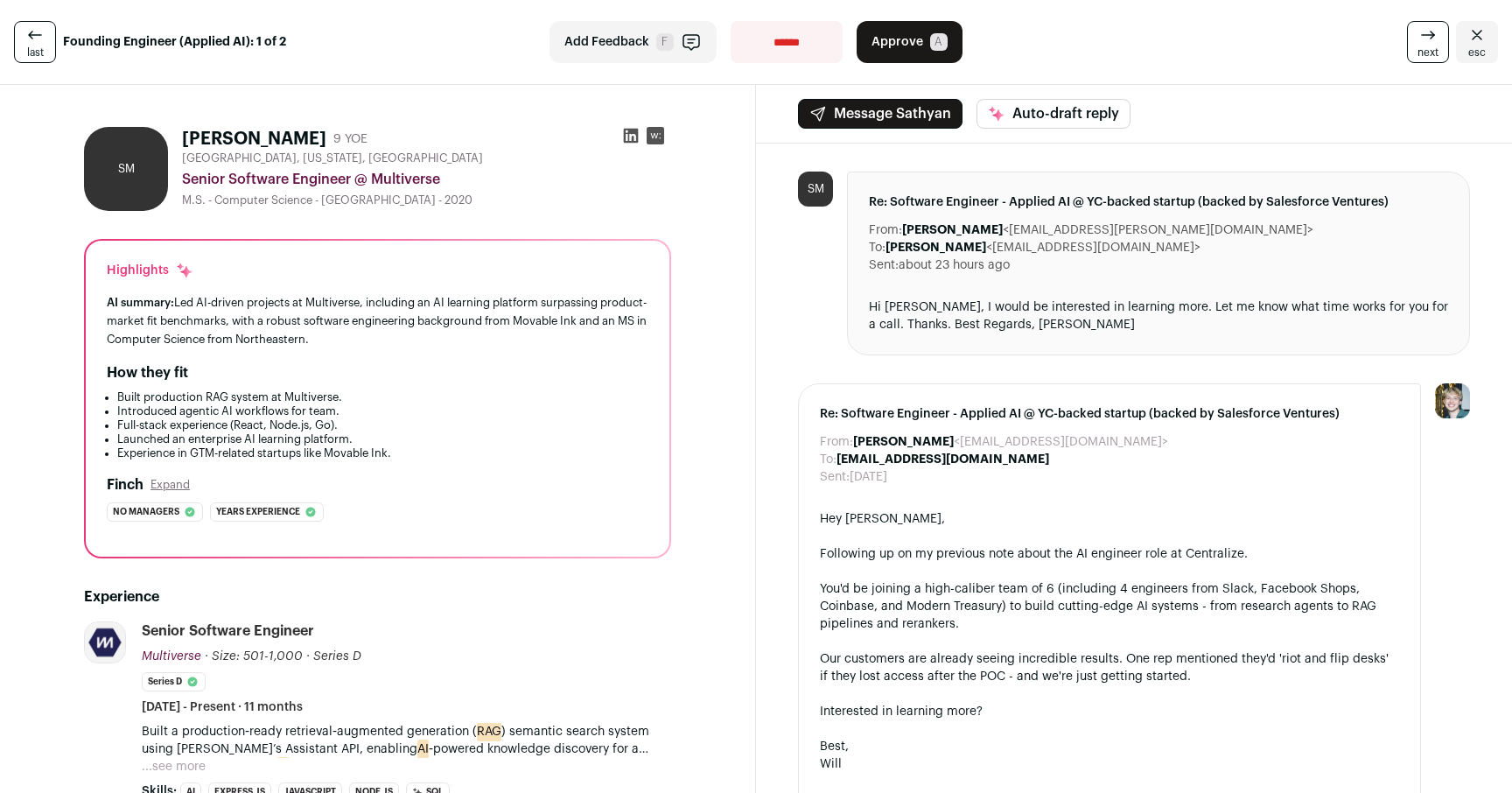
click at [474, 379] on div "How they fit" at bounding box center [378, 373] width 542 height 21
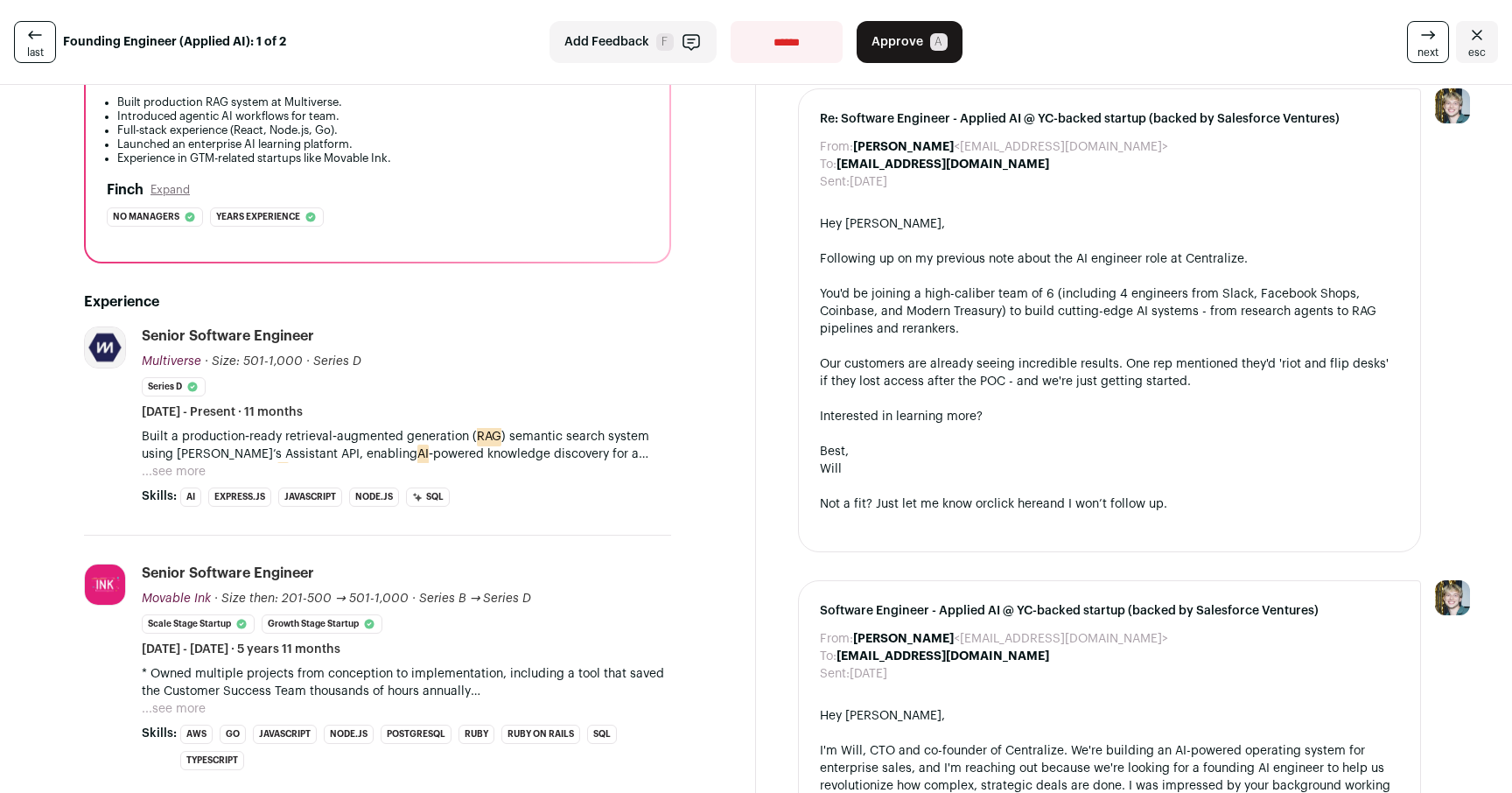
click at [191, 464] on button "...see more" at bounding box center [174, 472] width 64 height 18
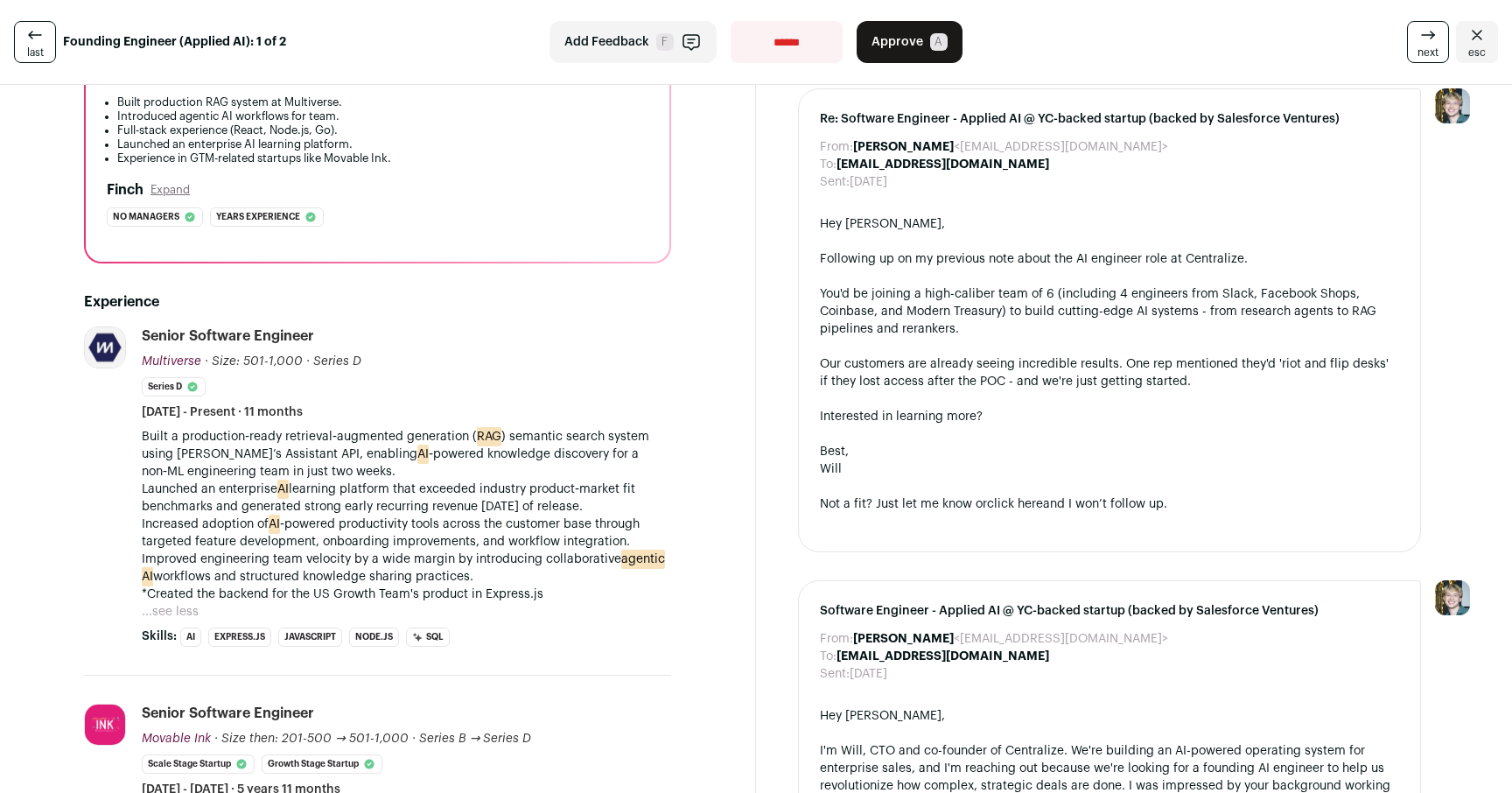
click at [518, 488] on p "Launched an enterprise AI learning platform that exceeded industry product‑mark…" at bounding box center [407, 499] width 530 height 35
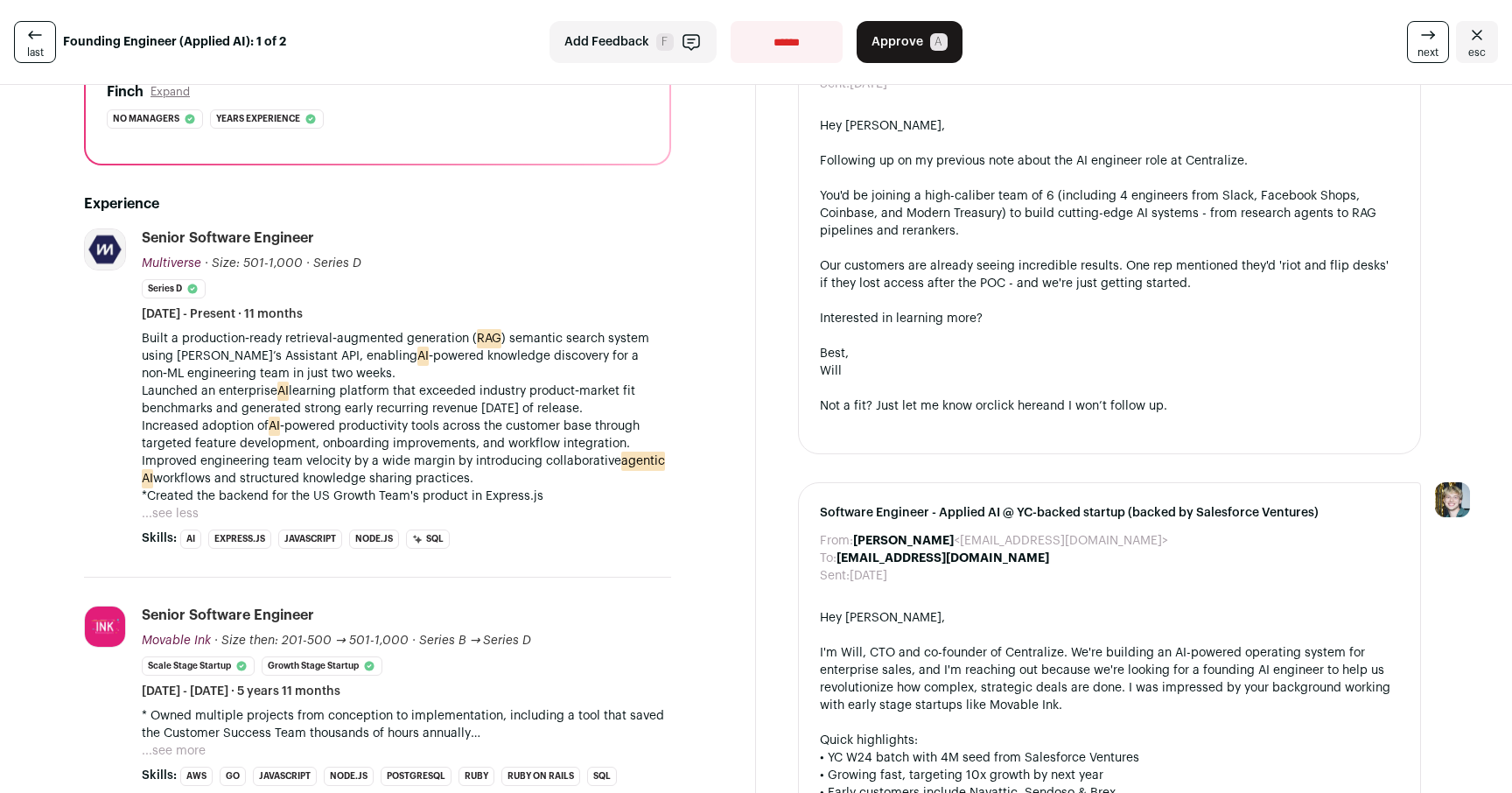
scroll to position [431, 0]
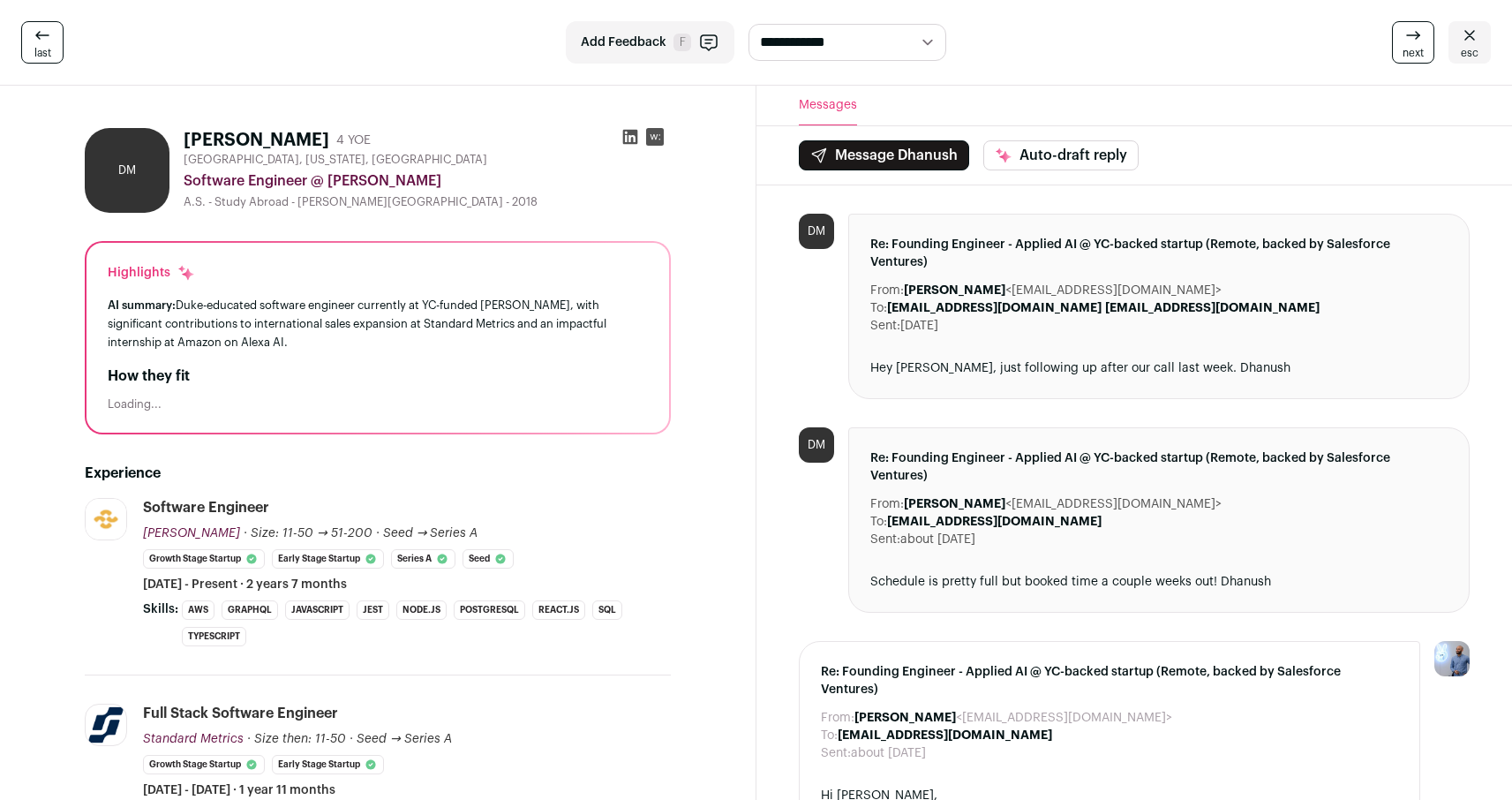
click at [470, 347] on div "AI summary: Duke-educated software engineer currently at YC-funded [PERSON_NAME…" at bounding box center [378, 324] width 540 height 56
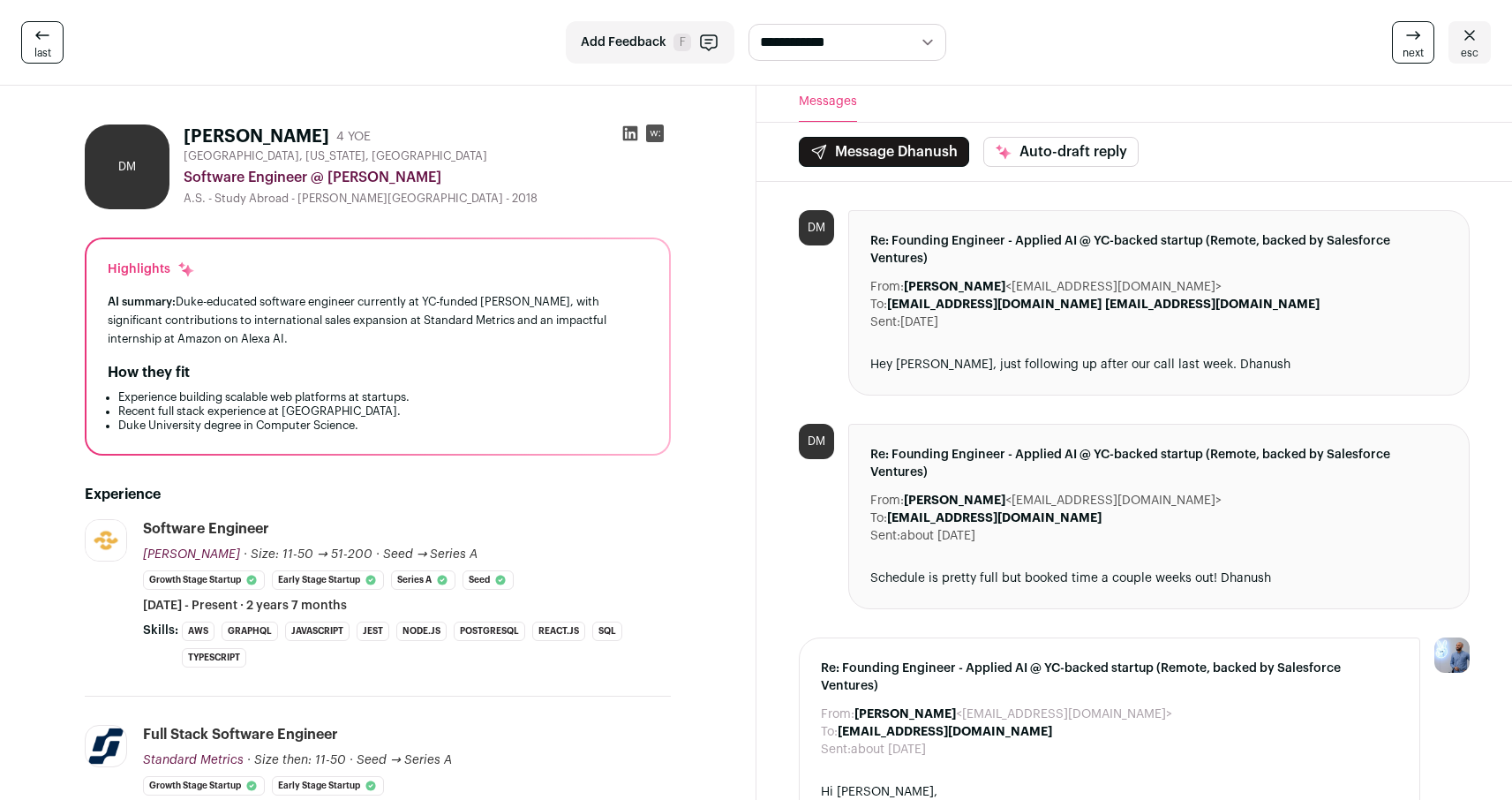
click at [482, 334] on div "AI summary: Duke-educated software engineer currently at YC-funded [PERSON_NAME…" at bounding box center [378, 320] width 540 height 56
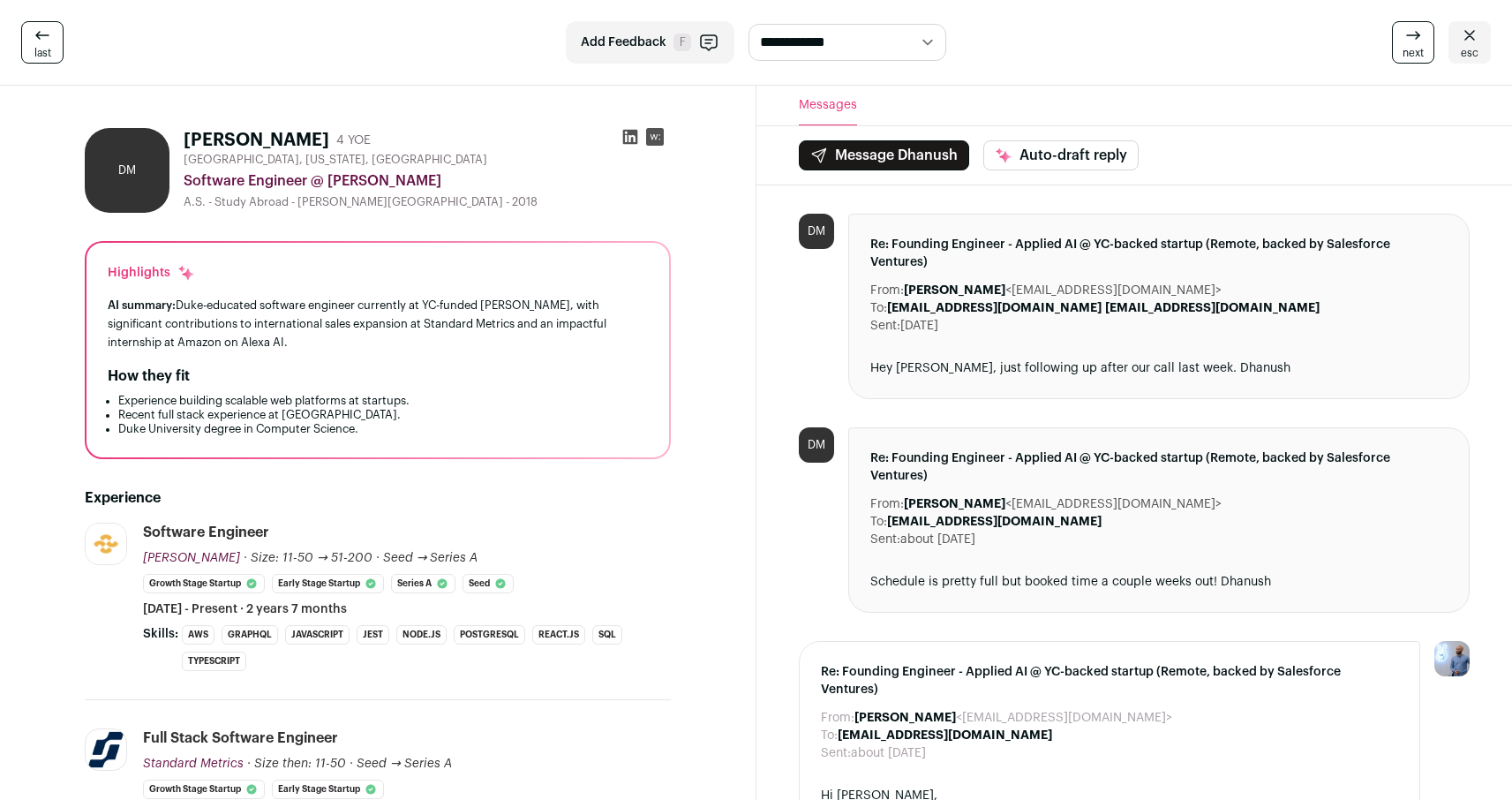
click at [483, 312] on div "AI summary: Duke-educated software engineer currently at YC-funded [PERSON_NAME…" at bounding box center [378, 324] width 540 height 56
